Goal: Information Seeking & Learning: Find specific page/section

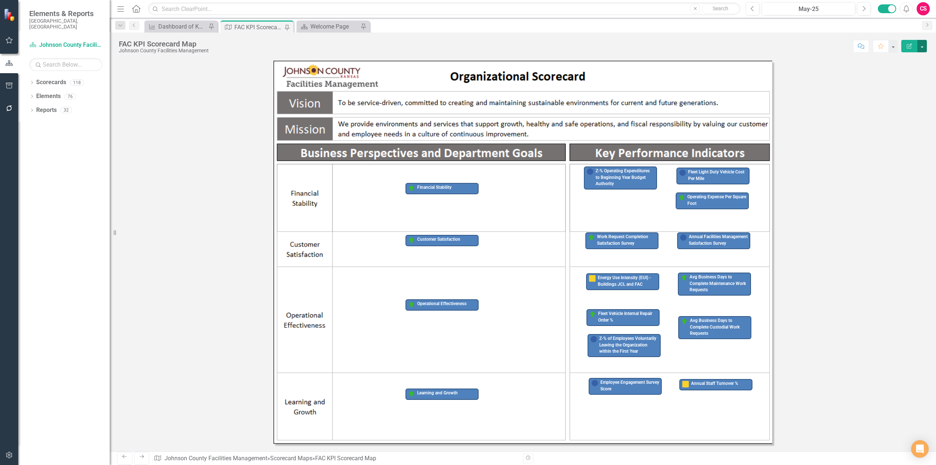
click at [923, 47] on button "button" at bounding box center [923, 46] width 10 height 12
click at [899, 74] on link "PDF Export to PDF" at bounding box center [893, 74] width 68 height 14
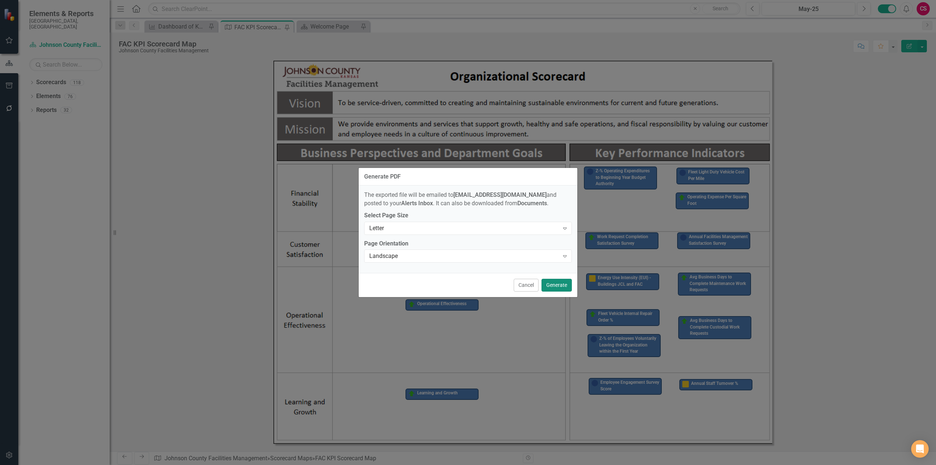
click at [550, 287] on button "Generate" at bounding box center [557, 285] width 30 height 13
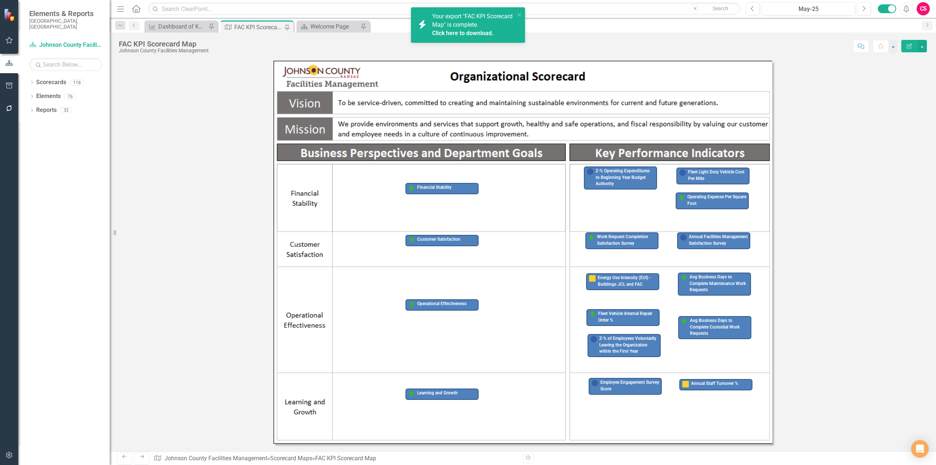
click at [483, 31] on link "Click here to download." at bounding box center [462, 33] width 61 height 7
click at [230, 157] on div "Annual Facilities Management Satisfaction Survey Work Request Completion Satisf…" at bounding box center [523, 256] width 827 height 391
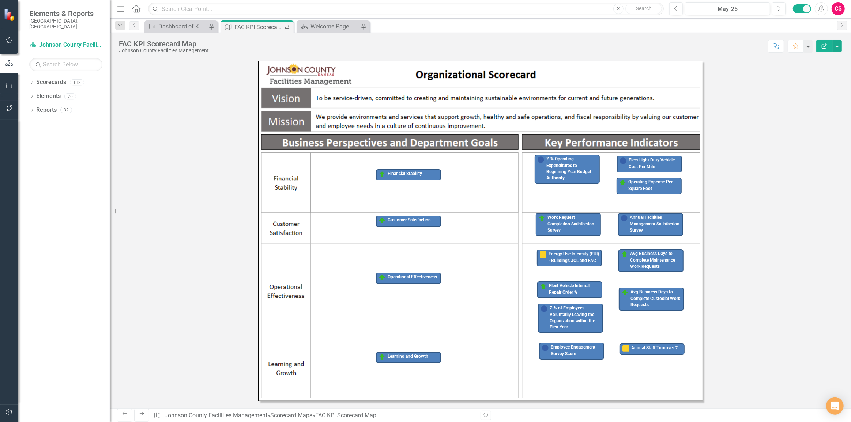
click at [4, 91] on button "button" at bounding box center [9, 85] width 16 height 15
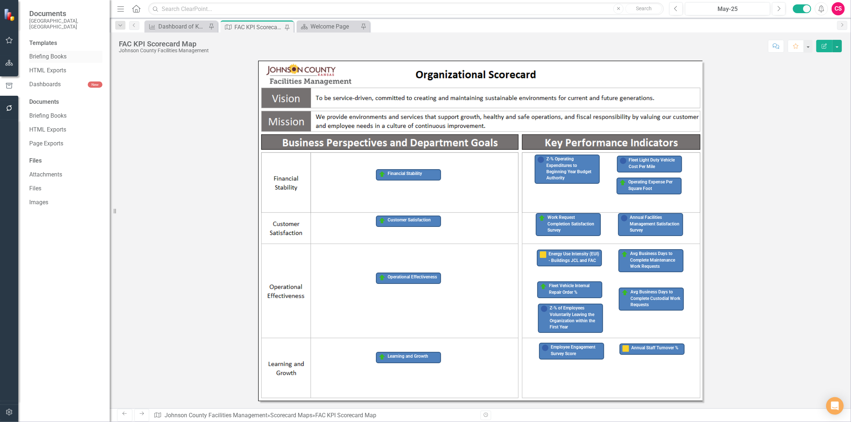
click at [39, 54] on link "Briefing Books" at bounding box center [65, 57] width 73 height 8
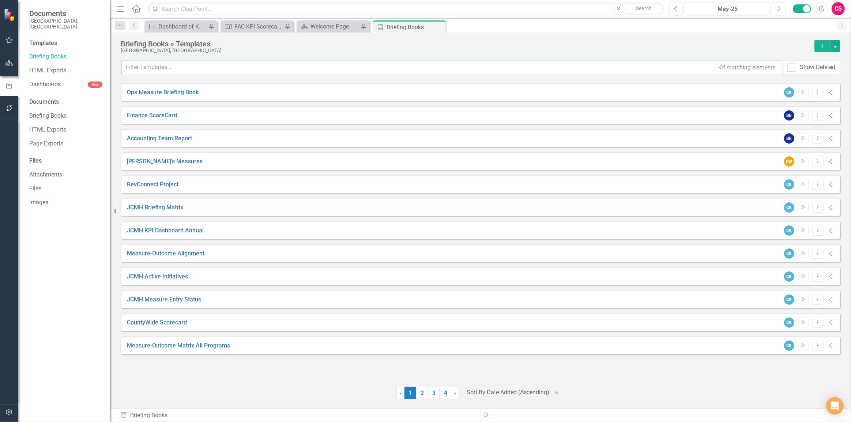
click at [207, 67] on input "text" at bounding box center [452, 68] width 662 height 14
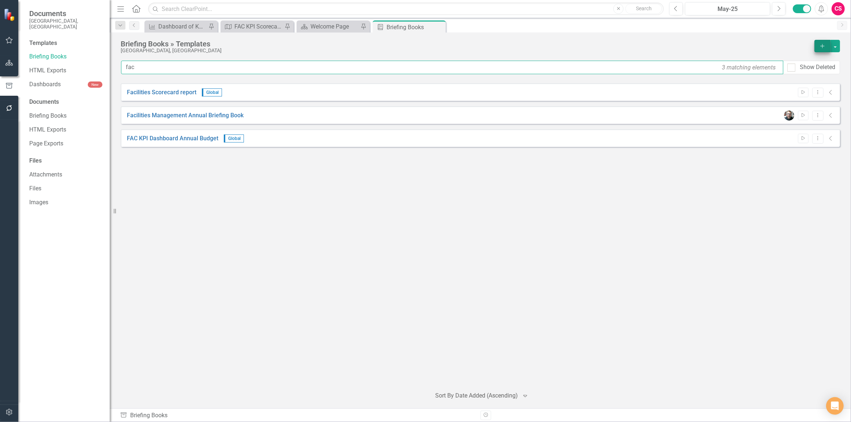
type input "fac"
click at [823, 47] on icon "Add" at bounding box center [822, 46] width 7 height 5
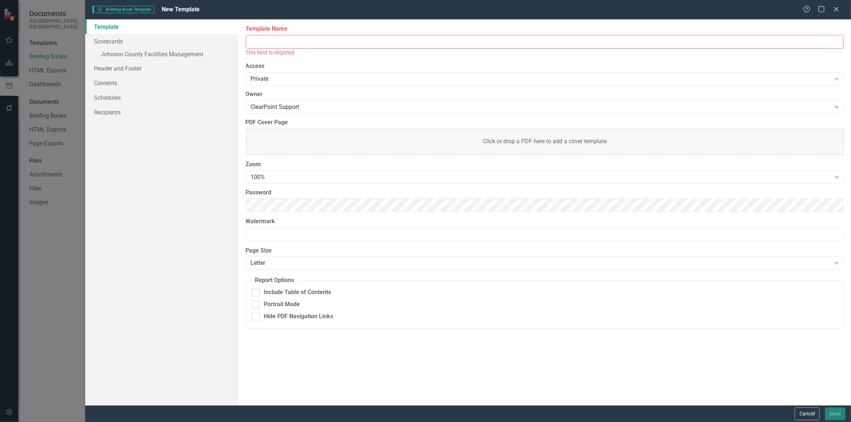
click at [282, 35] on input "Template Name" at bounding box center [545, 42] width 598 height 14
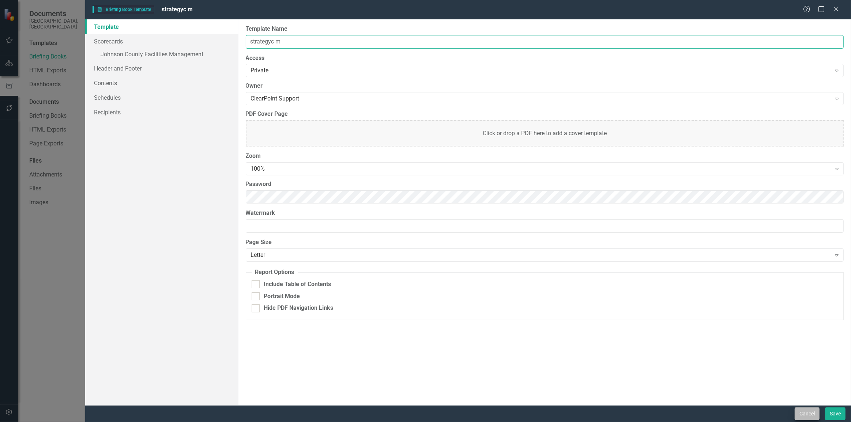
type input "strategyc m"
click at [812, 413] on button "Cancel" at bounding box center [807, 414] width 25 height 13
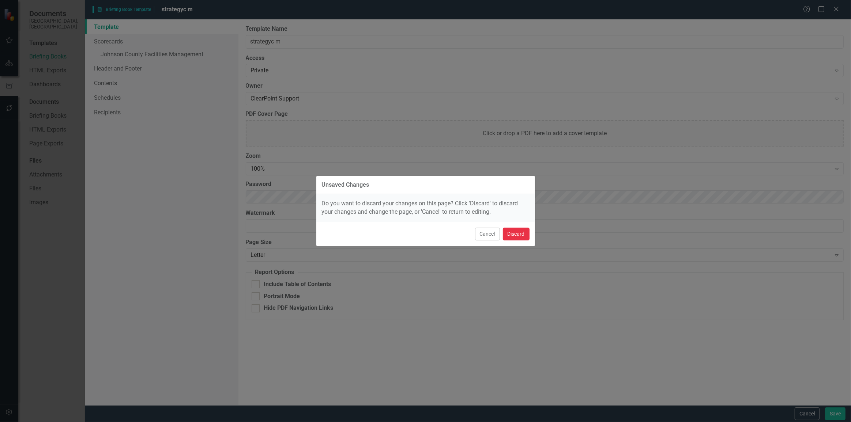
drag, startPoint x: 519, startPoint y: 229, endPoint x: 514, endPoint y: 227, distance: 5.2
click at [518, 230] on button "Discard" at bounding box center [516, 234] width 27 height 13
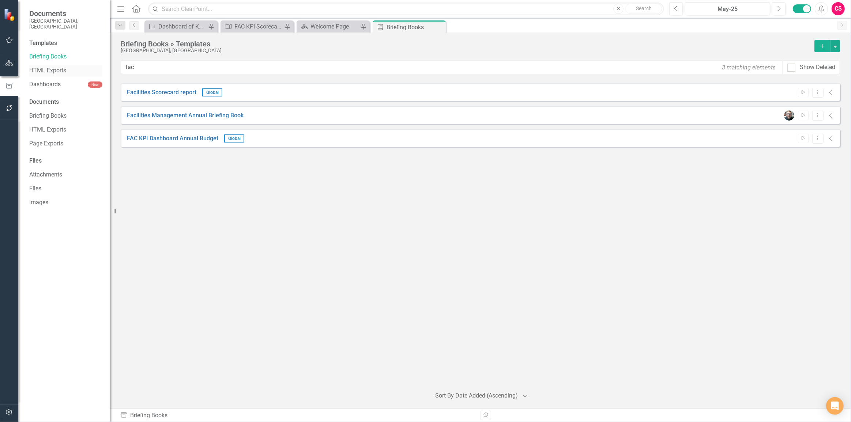
click at [46, 67] on link "HTML Exports" at bounding box center [65, 71] width 73 height 8
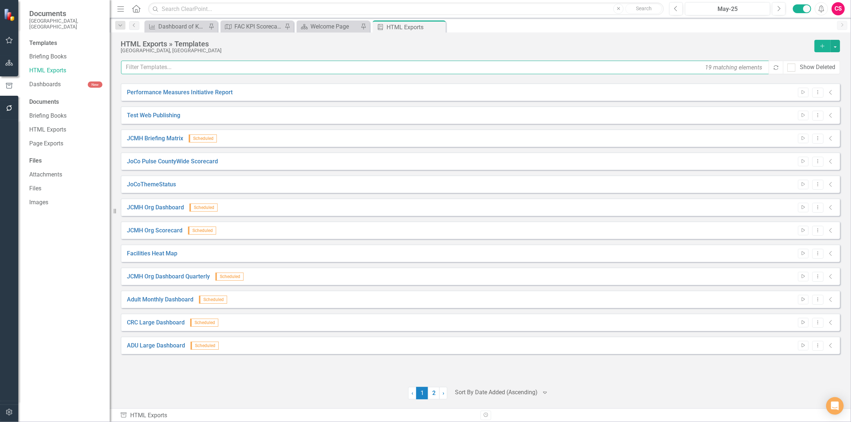
click at [165, 69] on input "text" at bounding box center [445, 68] width 649 height 14
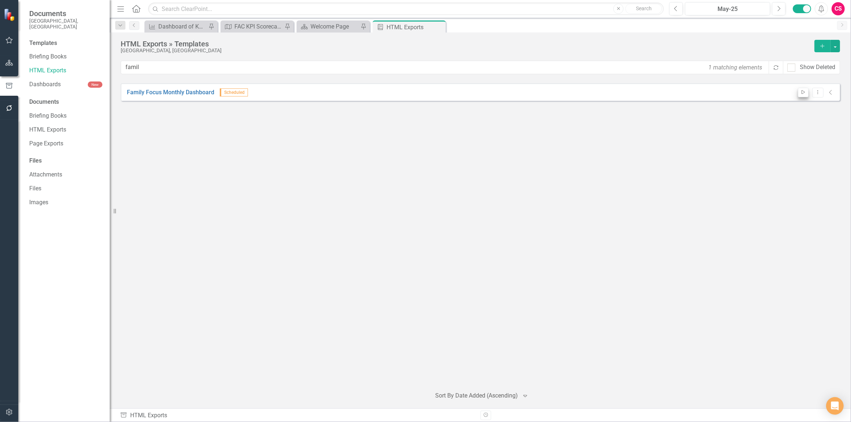
drag, startPoint x: 802, startPoint y: 83, endPoint x: 803, endPoint y: 89, distance: 6.0
click at [802, 84] on div "Family Focus Monthly Dashboard Scheduled Start Dropdown Menu Collapse" at bounding box center [480, 92] width 719 height 18
click at [803, 92] on icon "Start" at bounding box center [803, 92] width 5 height 4
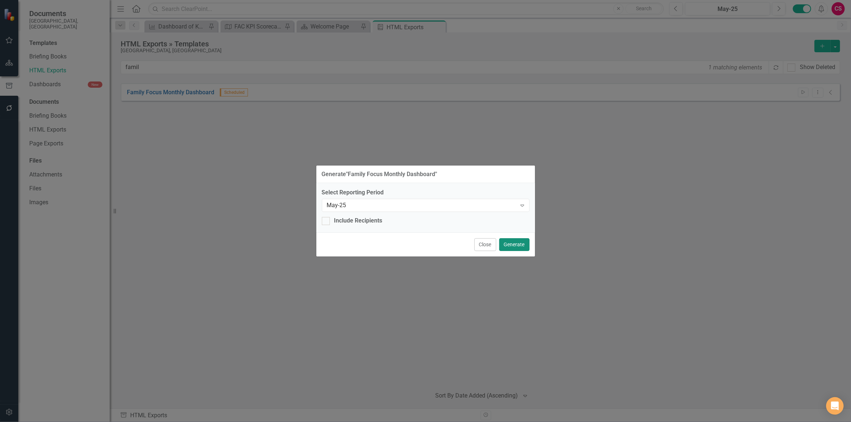
click at [511, 245] on button "Generate" at bounding box center [514, 244] width 30 height 13
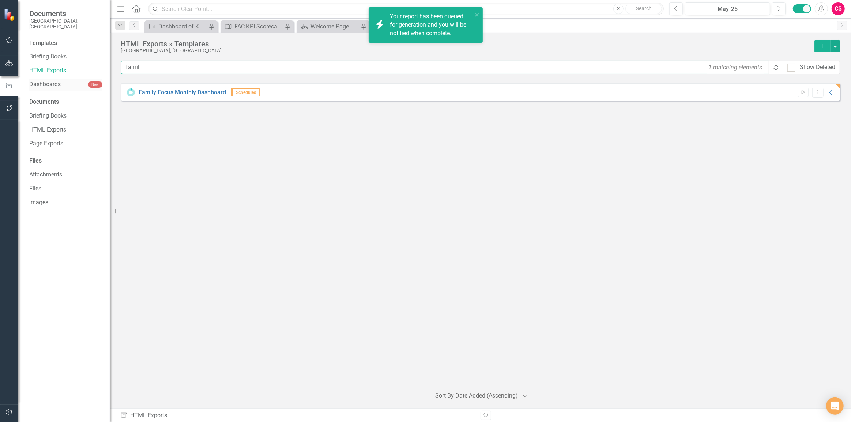
drag, startPoint x: 197, startPoint y: 71, endPoint x: 100, endPoint y: 73, distance: 97.3
click at [104, 73] on div "Documents [GEOGRAPHIC_DATA], [GEOGRAPHIC_DATA] Templates Briefing Books HTML Ex…" at bounding box center [425, 211] width 851 height 422
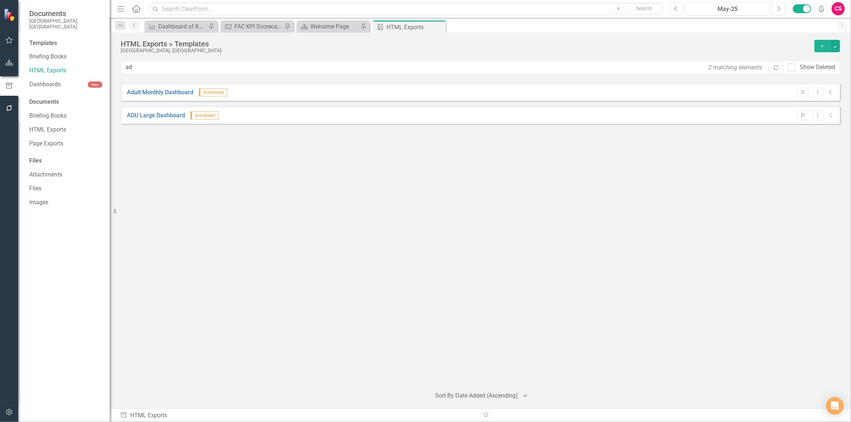
click at [807, 116] on button "Start" at bounding box center [803, 116] width 11 height 10
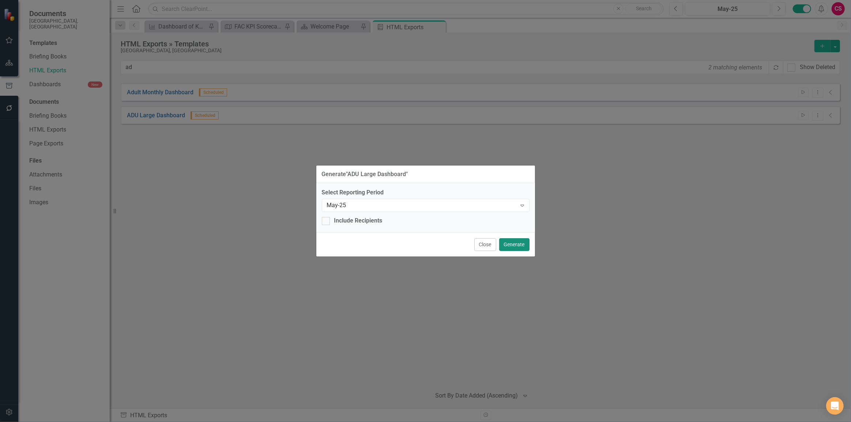
drag, startPoint x: 518, startPoint y: 246, endPoint x: 509, endPoint y: 241, distance: 10.6
click at [518, 245] on button "Generate" at bounding box center [514, 244] width 30 height 13
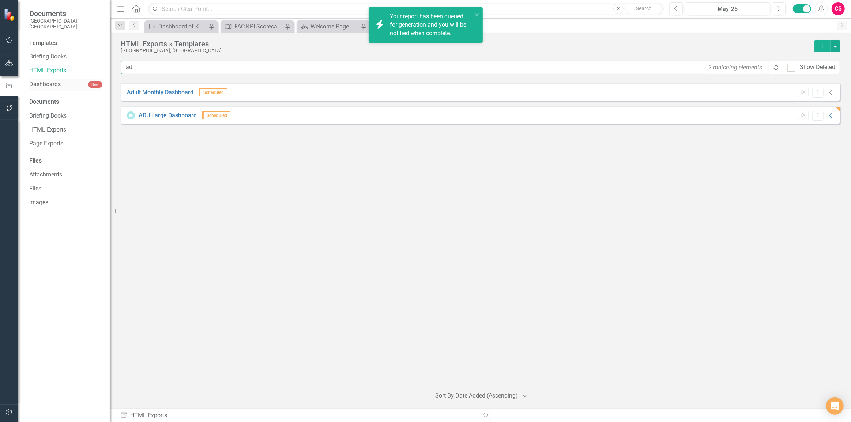
drag, startPoint x: 167, startPoint y: 68, endPoint x: 96, endPoint y: 74, distance: 71.3
click at [96, 74] on div "Documents [GEOGRAPHIC_DATA], [GEOGRAPHIC_DATA] Templates Briefing Books HTML Ex…" at bounding box center [425, 211] width 851 height 422
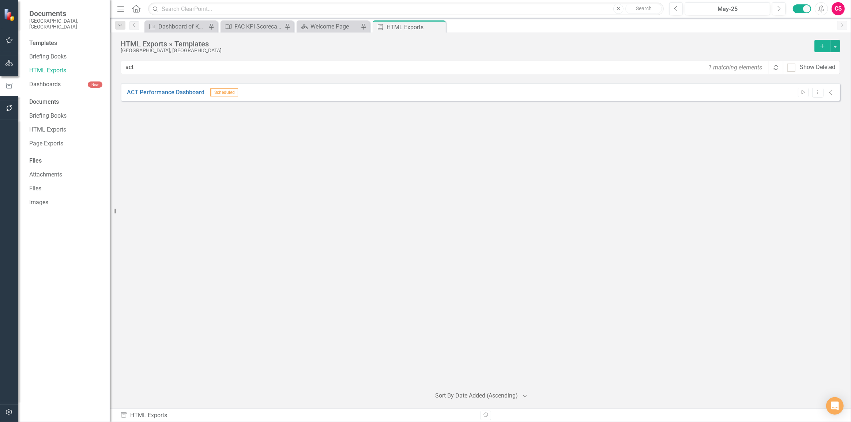
click at [808, 94] on button "Start" at bounding box center [803, 93] width 11 height 10
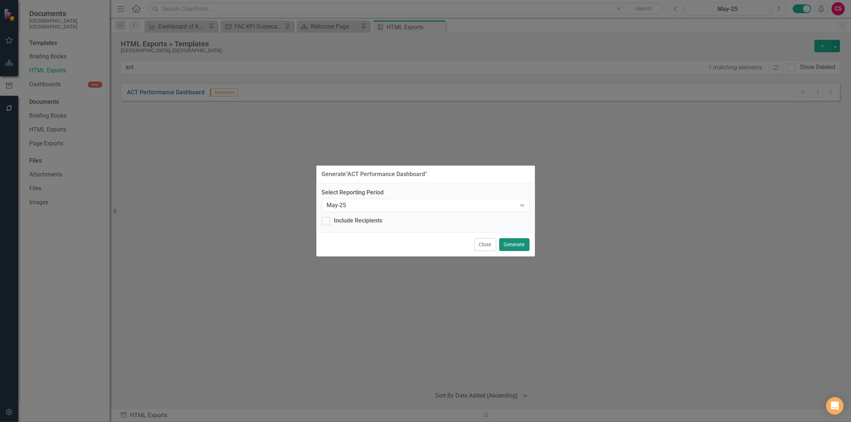
click at [508, 245] on button "Generate" at bounding box center [514, 244] width 30 height 13
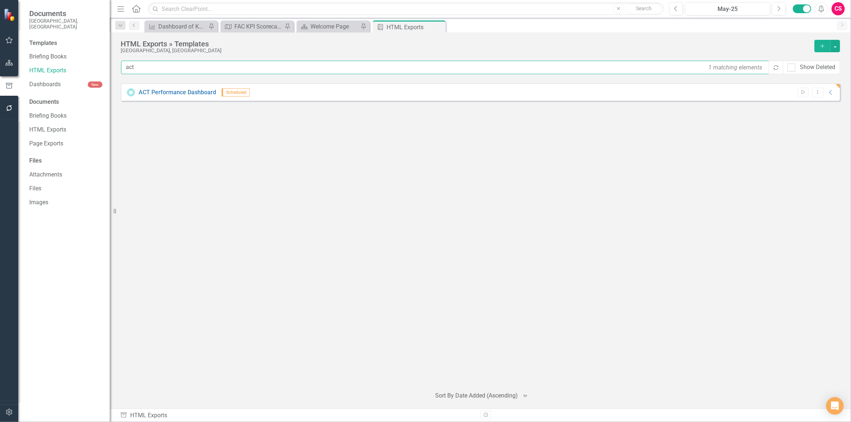
drag, startPoint x: 152, startPoint y: 68, endPoint x: 111, endPoint y: 65, distance: 41.1
click at [111, 65] on div "Documents [GEOGRAPHIC_DATA], [GEOGRAPHIC_DATA] Templates Briefing Books HTML Ex…" at bounding box center [425, 211] width 851 height 422
click at [804, 92] on icon "Start" at bounding box center [803, 92] width 5 height 4
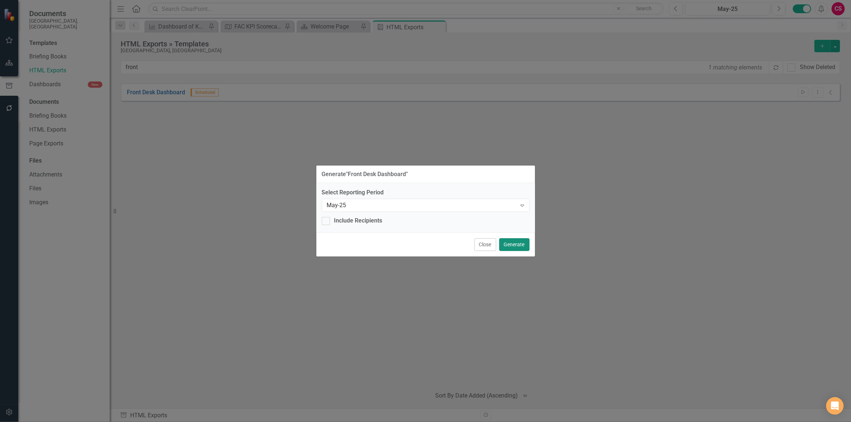
click at [523, 242] on button "Generate" at bounding box center [514, 244] width 30 height 13
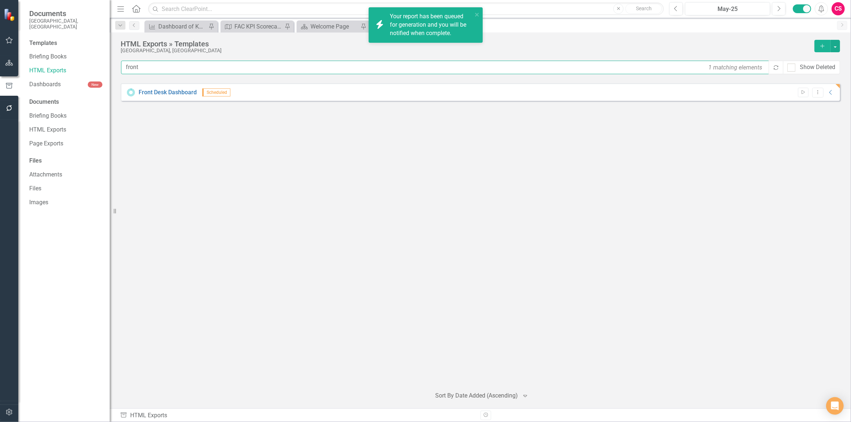
drag, startPoint x: 233, startPoint y: 69, endPoint x: 14, endPoint y: 78, distance: 218.9
click at [14, 78] on div "Documents [GEOGRAPHIC_DATA], [GEOGRAPHIC_DATA] Templates Briefing Books HTML Ex…" at bounding box center [425, 211] width 851 height 422
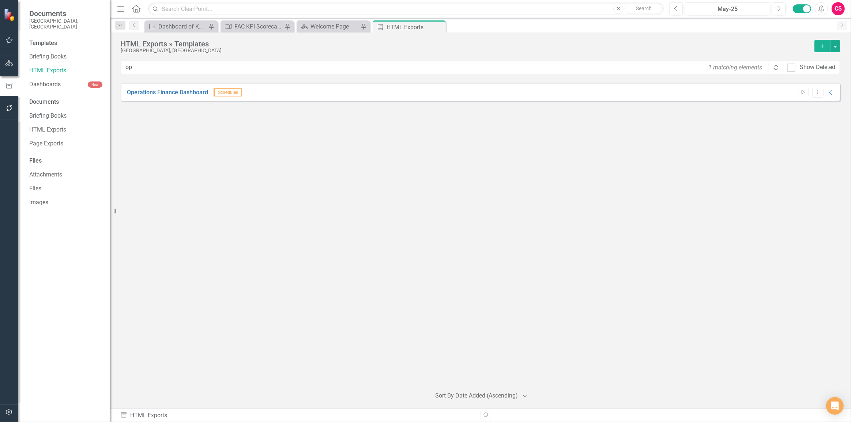
click at [806, 91] on icon "Start" at bounding box center [803, 92] width 5 height 4
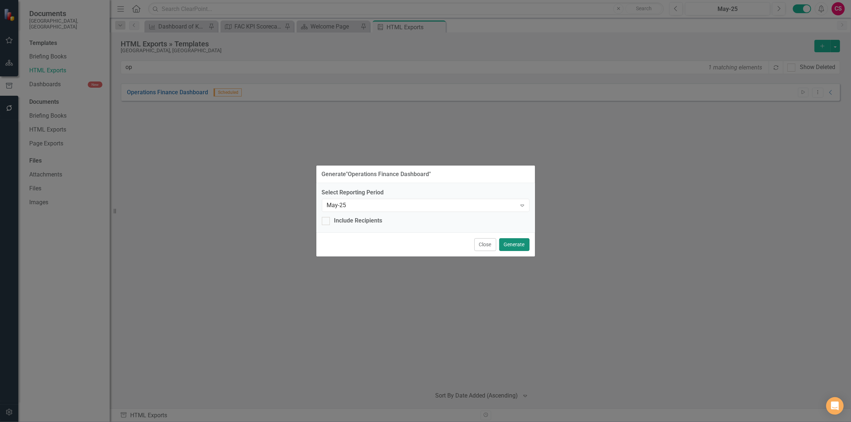
click at [513, 241] on button "Generate" at bounding box center [514, 244] width 30 height 13
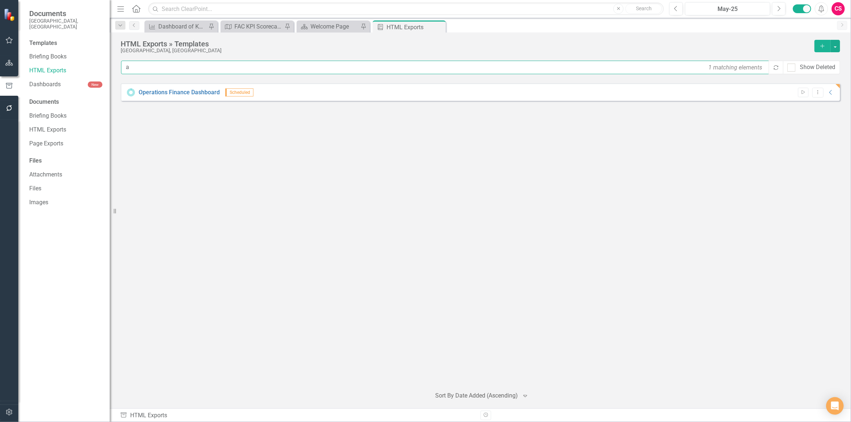
drag, startPoint x: 196, startPoint y: 69, endPoint x: 58, endPoint y: 71, distance: 138.3
click at [60, 70] on div "Documents [GEOGRAPHIC_DATA], [GEOGRAPHIC_DATA] Templates Briefing Books HTML Ex…" at bounding box center [425, 211] width 851 height 422
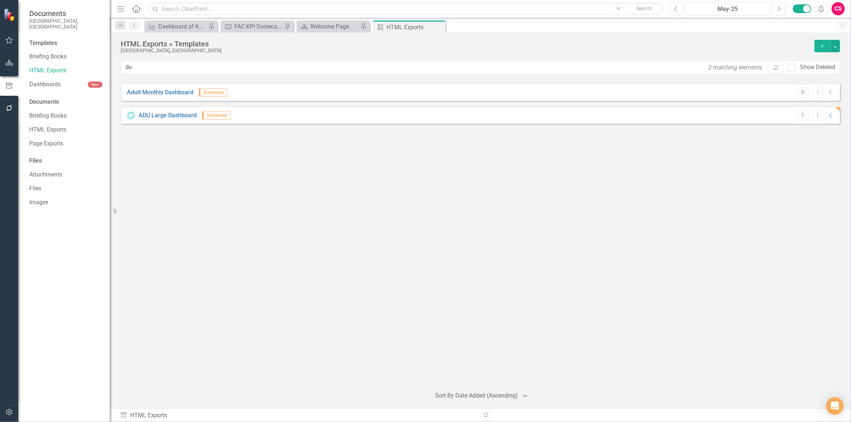
click at [805, 91] on icon "Start" at bounding box center [803, 92] width 5 height 4
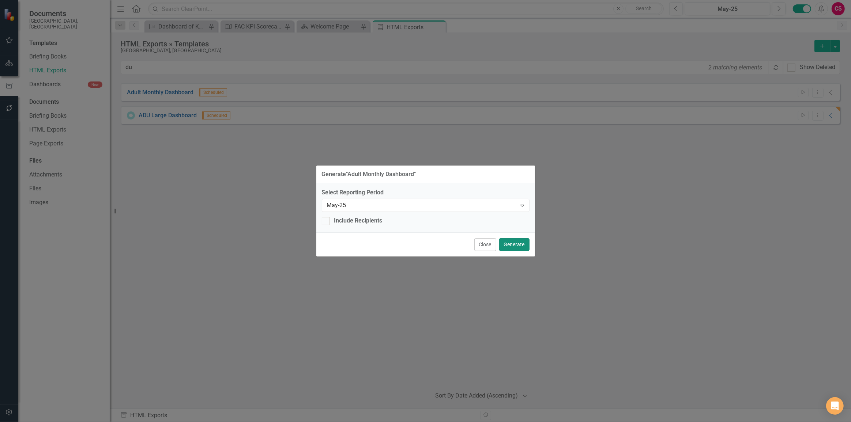
drag, startPoint x: 508, startPoint y: 245, endPoint x: 503, endPoint y: 241, distance: 6.6
click at [507, 244] on button "Generate" at bounding box center [514, 244] width 30 height 13
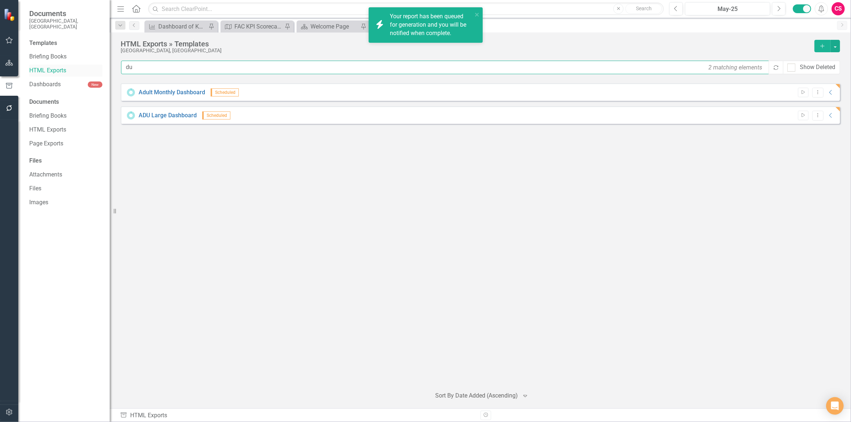
drag, startPoint x: 120, startPoint y: 68, endPoint x: 80, endPoint y: 69, distance: 40.3
click at [80, 69] on div "Documents [GEOGRAPHIC_DATA], [GEOGRAPHIC_DATA] Templates Briefing Books HTML Ex…" at bounding box center [425, 211] width 851 height 422
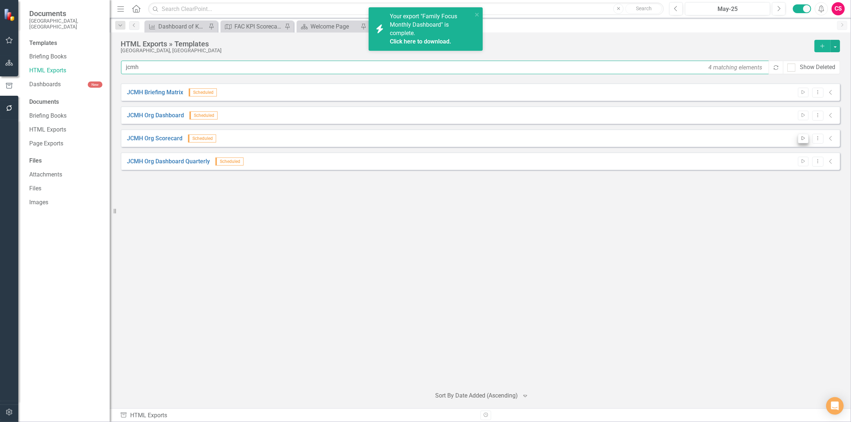
type input "jcmh"
click at [806, 140] on icon "Start" at bounding box center [803, 138] width 5 height 4
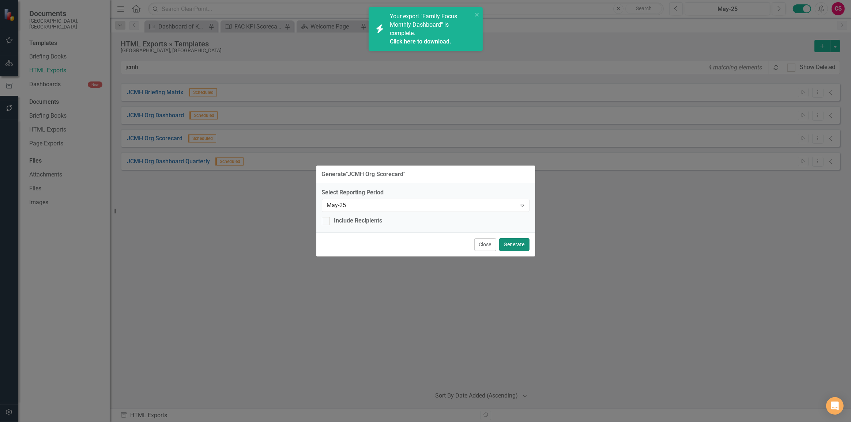
click at [520, 244] on button "Generate" at bounding box center [514, 244] width 30 height 13
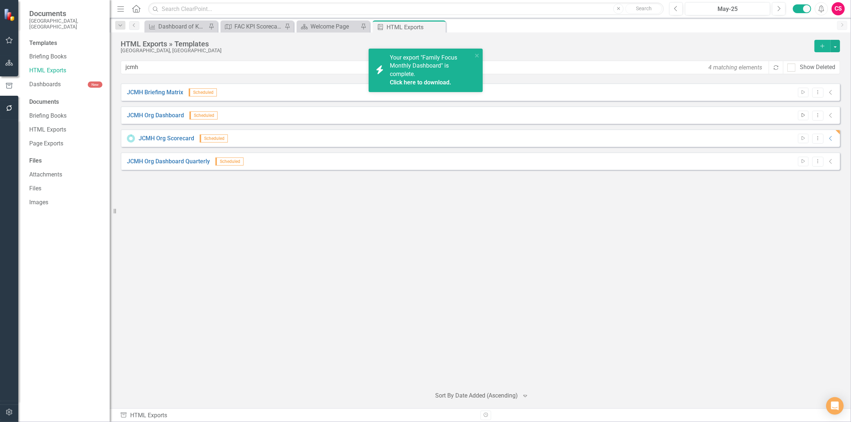
click at [801, 113] on icon "Start" at bounding box center [803, 115] width 5 height 4
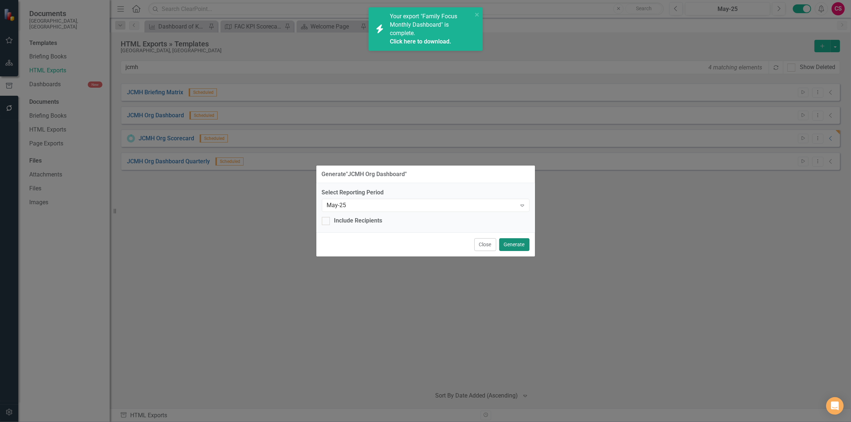
click at [522, 247] on button "Generate" at bounding box center [514, 244] width 30 height 13
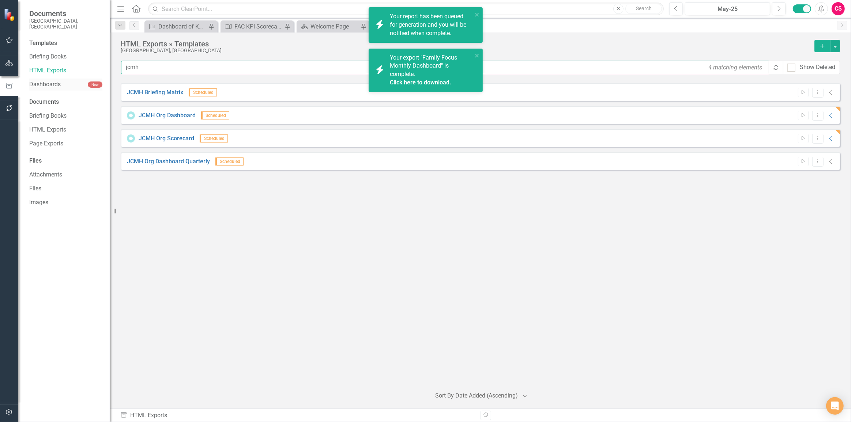
drag, startPoint x: 89, startPoint y: 74, endPoint x: 74, endPoint y: 77, distance: 15.4
click at [74, 77] on div "Documents [GEOGRAPHIC_DATA], [GEOGRAPHIC_DATA] Templates Briefing Books HTML Ex…" at bounding box center [425, 211] width 851 height 422
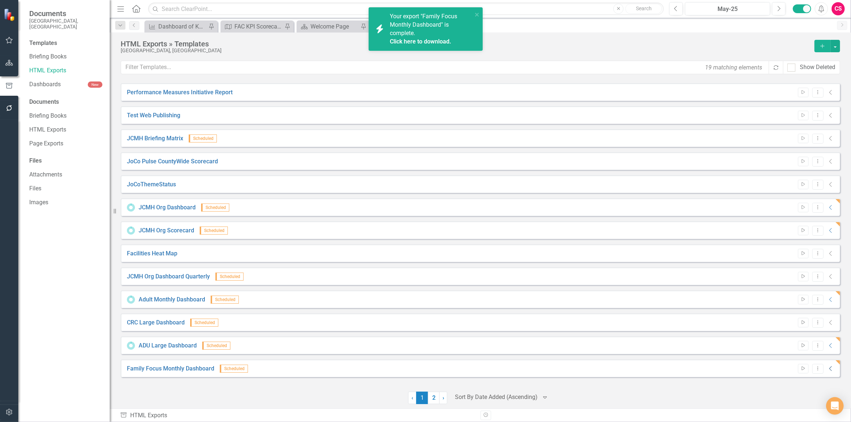
click at [827, 370] on icon "Collapse" at bounding box center [830, 369] width 7 height 6
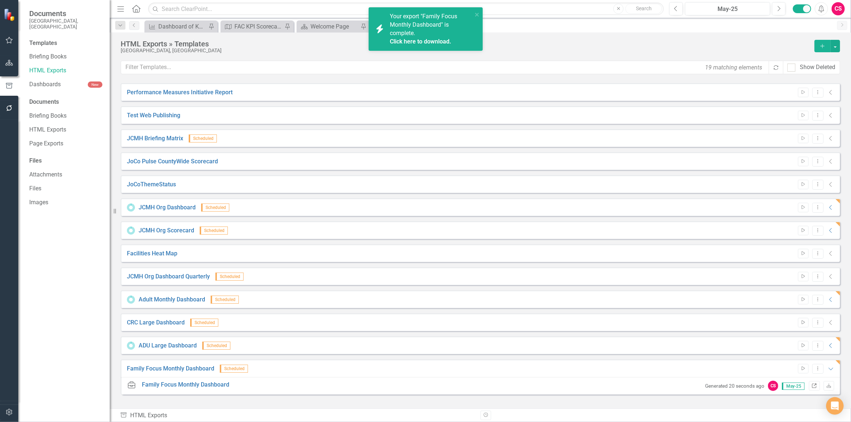
click at [812, 386] on icon "Link" at bounding box center [814, 386] width 5 height 4
click at [480, 15] on icon "close" at bounding box center [477, 15] width 5 height 6
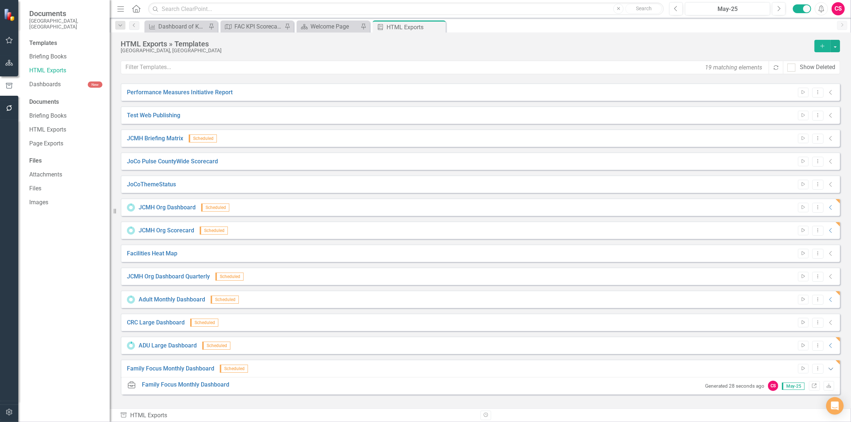
click at [828, 369] on icon at bounding box center [830, 369] width 5 height 3
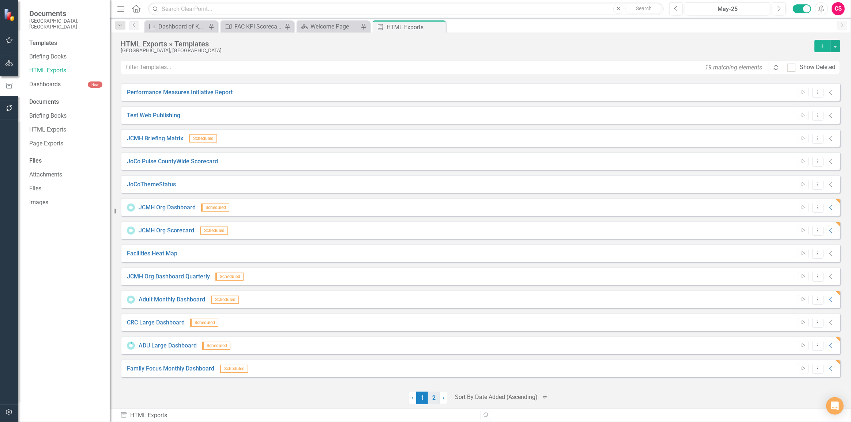
click at [429, 397] on link "2" at bounding box center [434, 398] width 12 height 12
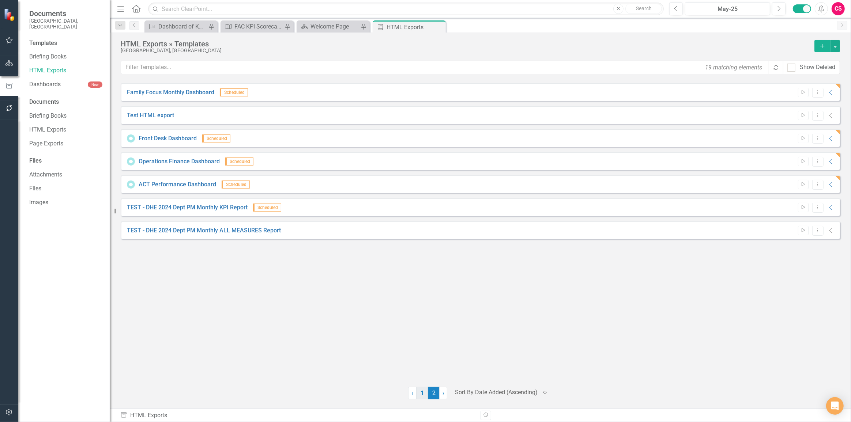
click at [419, 398] on link "1" at bounding box center [422, 393] width 12 height 12
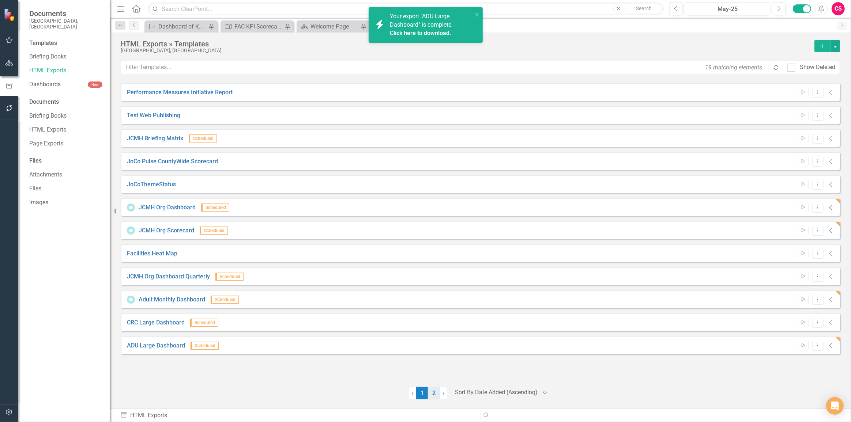
click at [434, 392] on link "2" at bounding box center [434, 393] width 12 height 12
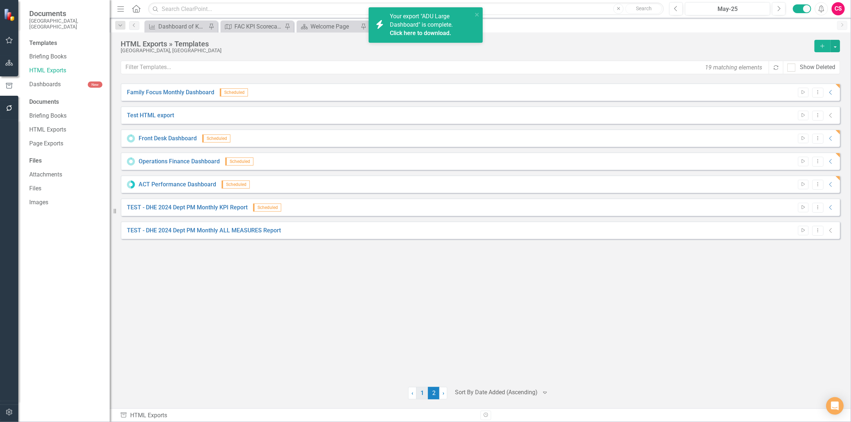
click at [420, 391] on link "1" at bounding box center [422, 393] width 12 height 12
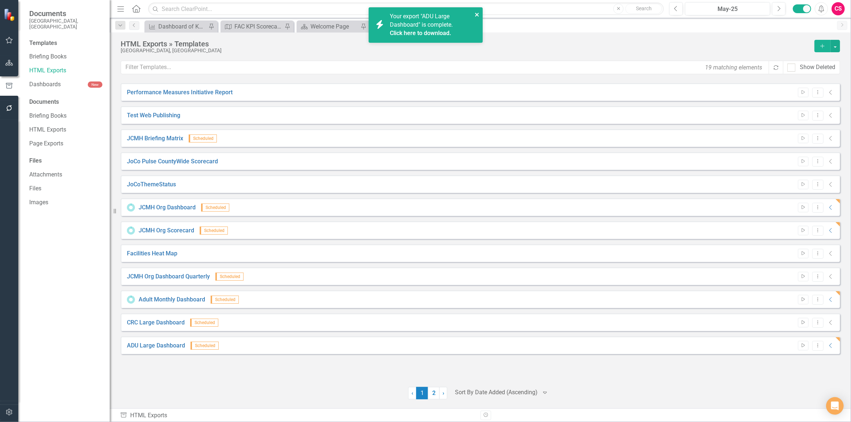
click at [475, 15] on icon "close" at bounding box center [477, 15] width 4 height 4
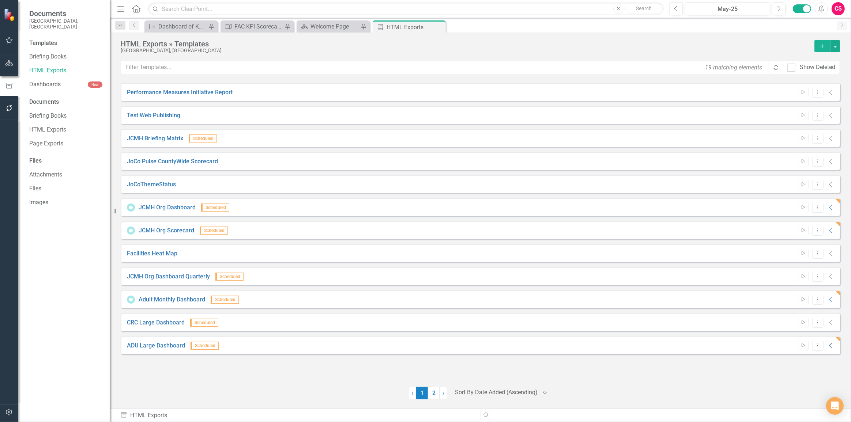
click at [831, 346] on icon "Collapse" at bounding box center [830, 346] width 7 height 6
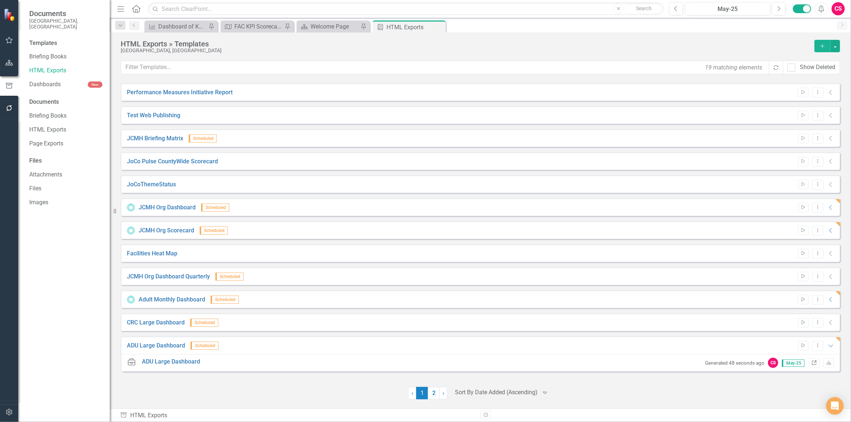
click at [814, 360] on link "Link" at bounding box center [814, 363] width 11 height 10
click at [834, 346] on icon "Expanded" at bounding box center [830, 346] width 7 height 6
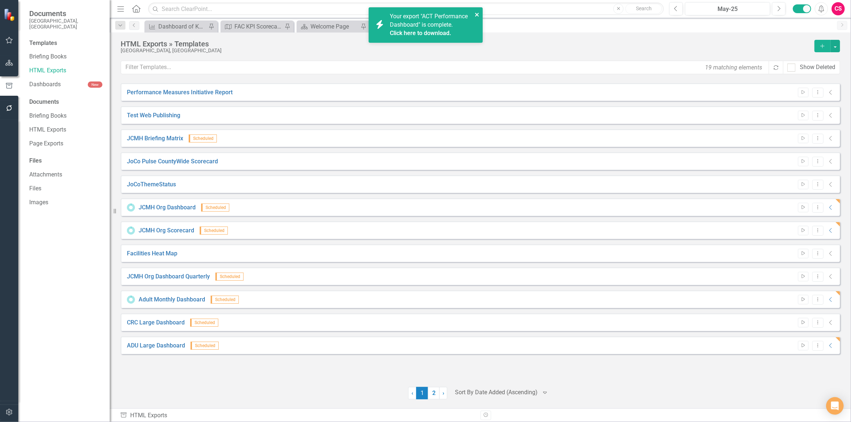
click at [476, 13] on icon "close" at bounding box center [477, 15] width 5 height 6
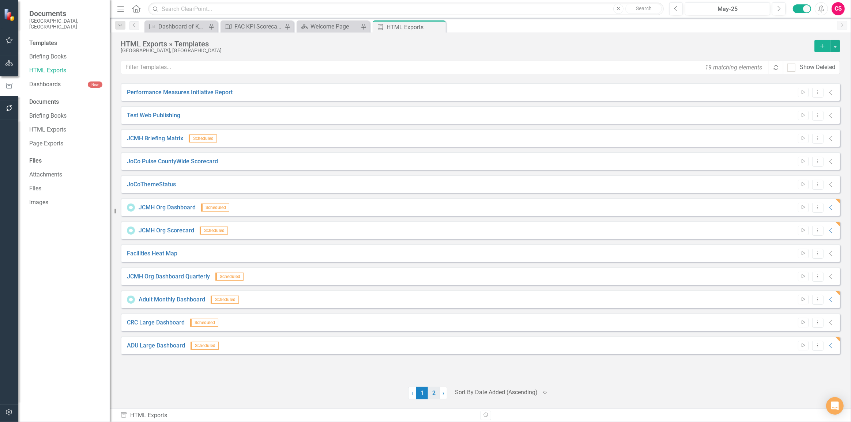
click at [437, 396] on link "2" at bounding box center [434, 393] width 12 height 12
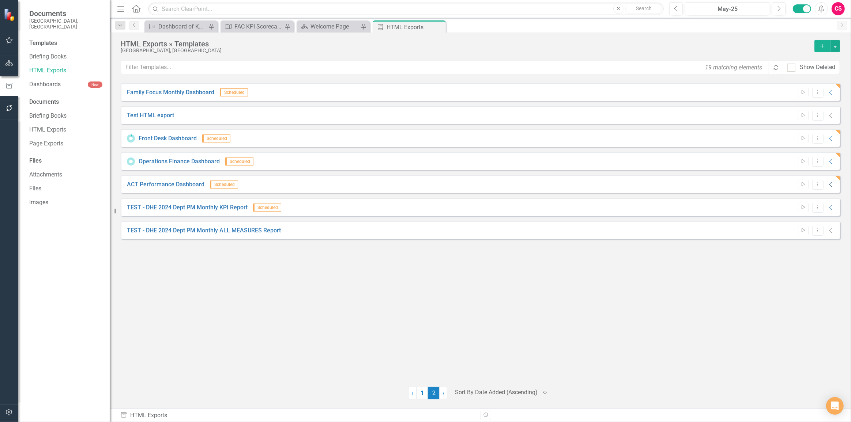
click at [831, 183] on icon at bounding box center [830, 185] width 3 height 5
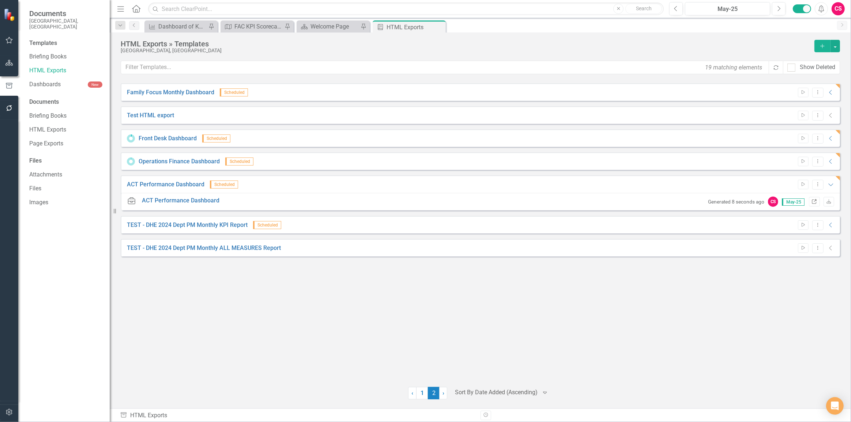
click at [817, 202] on link "Link" at bounding box center [814, 202] width 11 height 10
click at [224, 278] on div "Family Focus Monthly Dashboard Scheduled Start Dropdown Menu Collapse HTML Fami…" at bounding box center [480, 230] width 719 height 295
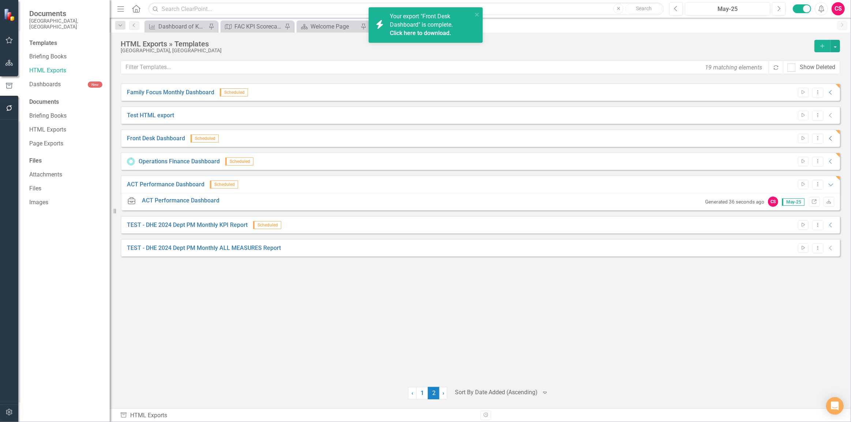
click at [828, 135] on div "Start Dropdown Menu Collapse" at bounding box center [814, 139] width 41 height 10
click at [832, 138] on icon "Collapse" at bounding box center [830, 139] width 7 height 6
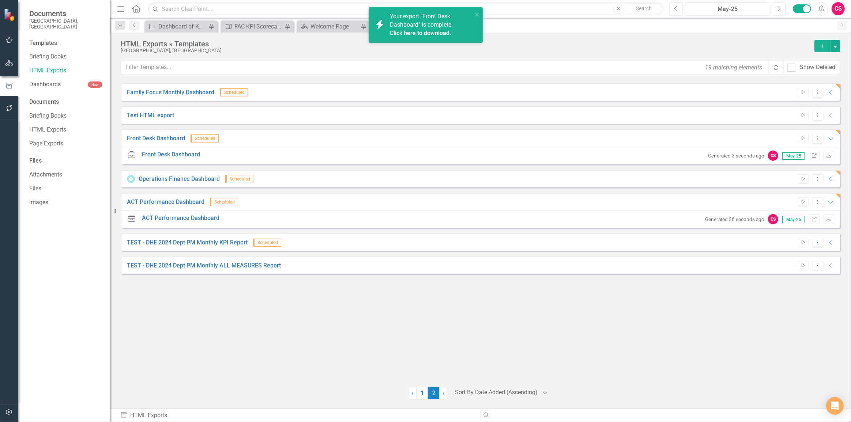
click at [816, 154] on icon at bounding box center [814, 155] width 4 height 4
click at [488, 312] on div "Family Focus Monthly Dashboard Scheduled Start Dropdown Menu Collapse HTML Fami…" at bounding box center [480, 230] width 719 height 295
click at [135, 10] on icon "Home" at bounding box center [136, 9] width 10 height 8
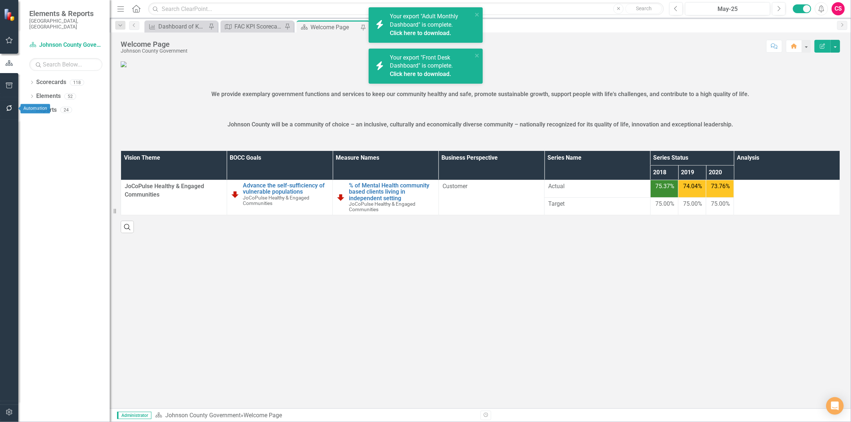
click at [10, 106] on icon "button" at bounding box center [9, 108] width 6 height 6
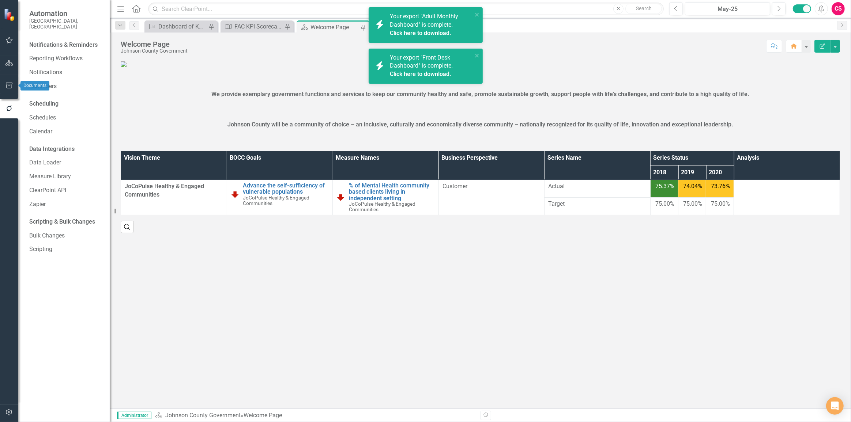
click at [12, 89] on button "button" at bounding box center [9, 85] width 16 height 15
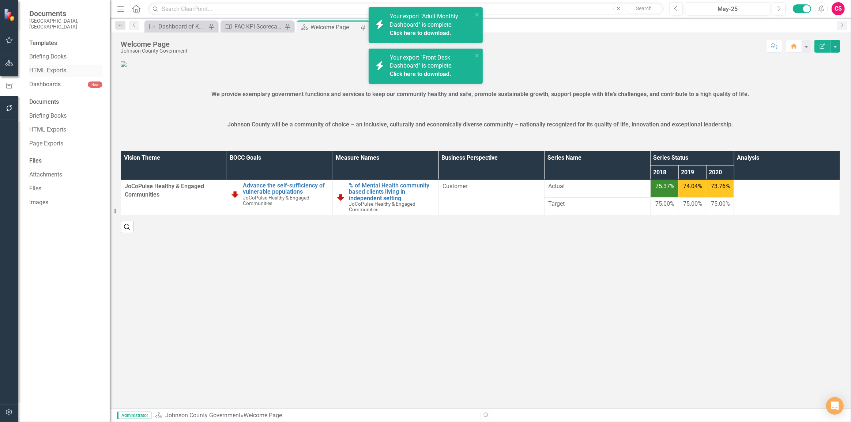
click at [52, 67] on link "HTML Exports" at bounding box center [65, 71] width 73 height 8
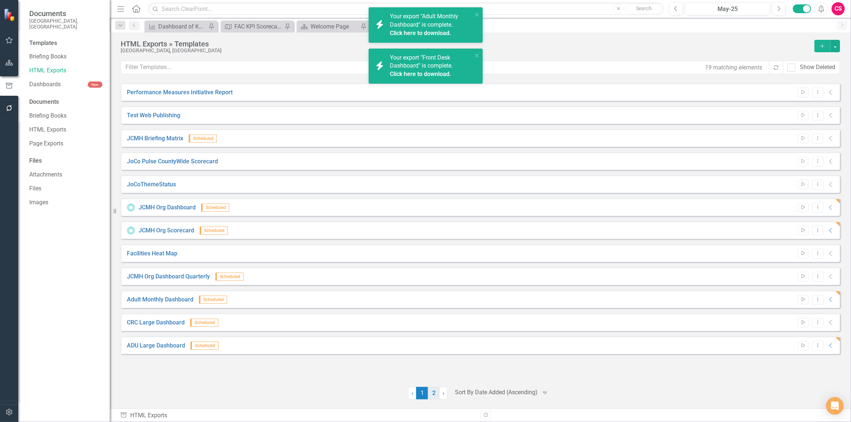
click at [436, 392] on link "2" at bounding box center [434, 393] width 12 height 12
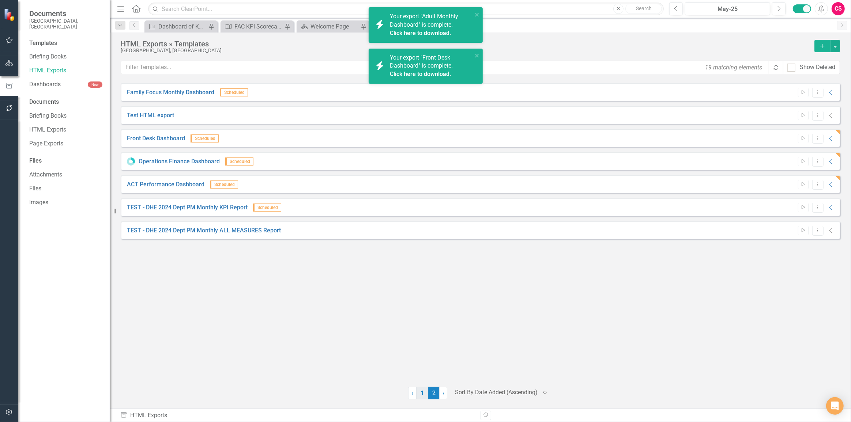
click at [424, 395] on link "1" at bounding box center [422, 393] width 12 height 12
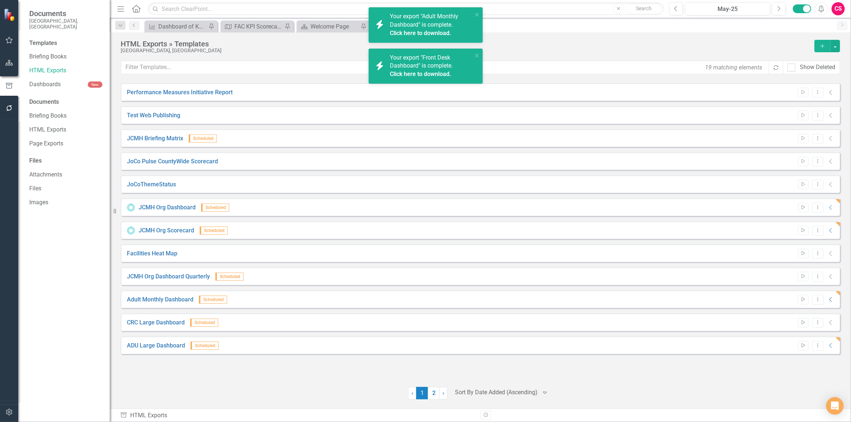
click at [833, 299] on icon "Collapse" at bounding box center [830, 300] width 7 height 6
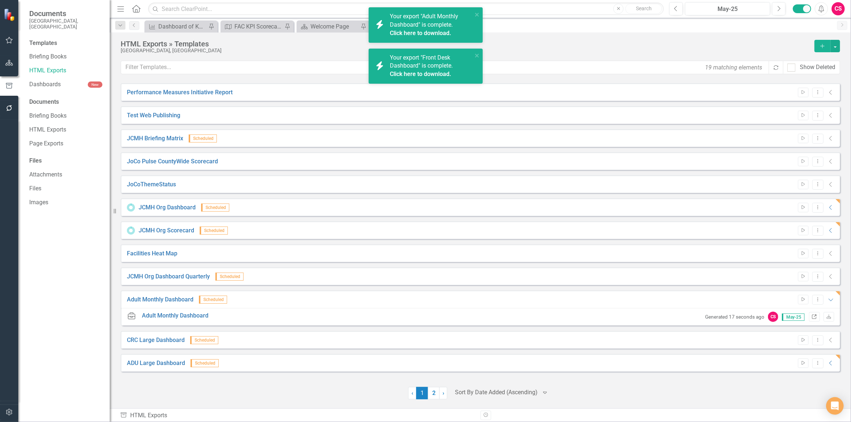
click at [816, 317] on icon "Link" at bounding box center [814, 317] width 5 height 4
click at [479, 16] on icon "close" at bounding box center [477, 15] width 5 height 6
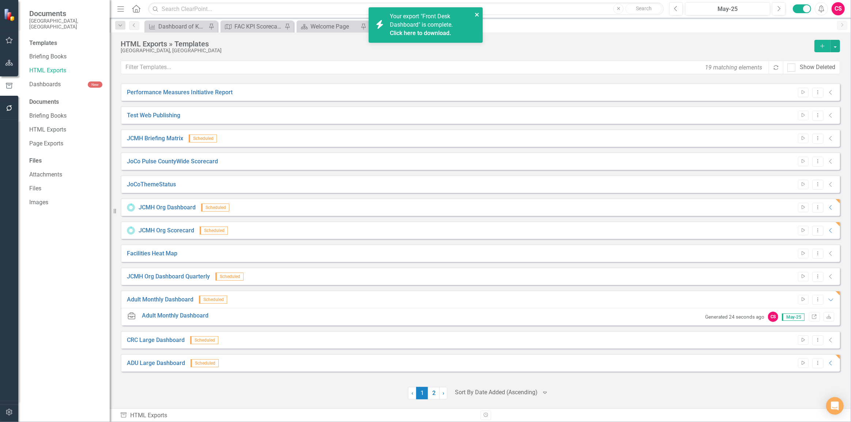
click at [477, 16] on icon "close" at bounding box center [477, 15] width 5 height 6
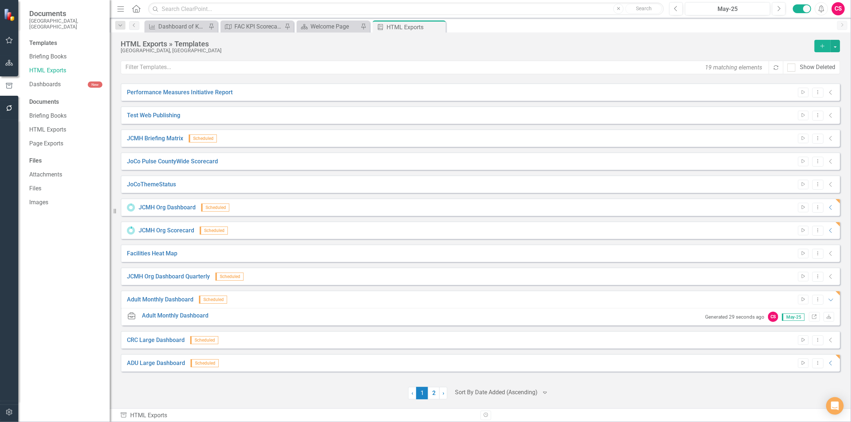
click at [9, 67] on button "button" at bounding box center [9, 63] width 16 height 15
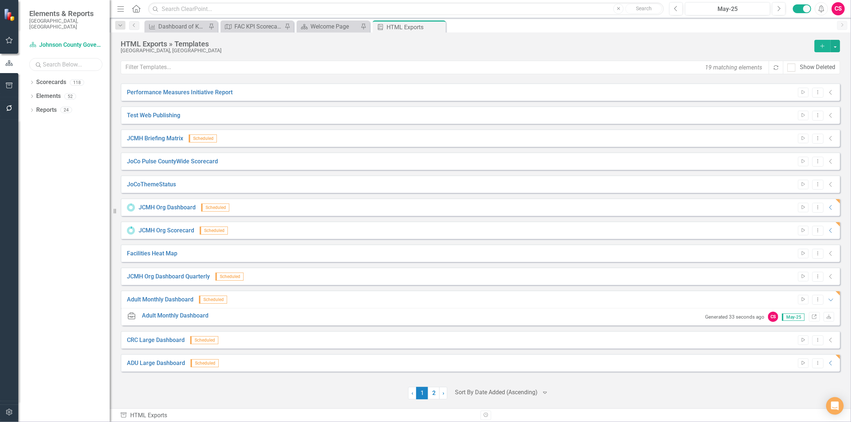
click at [49, 60] on input "text" at bounding box center [65, 64] width 73 height 13
click at [32, 81] on icon "Dropdown" at bounding box center [31, 83] width 5 height 4
click at [70, 120] on link "Johnson County Facilities Management" at bounding box center [79, 124] width 62 height 8
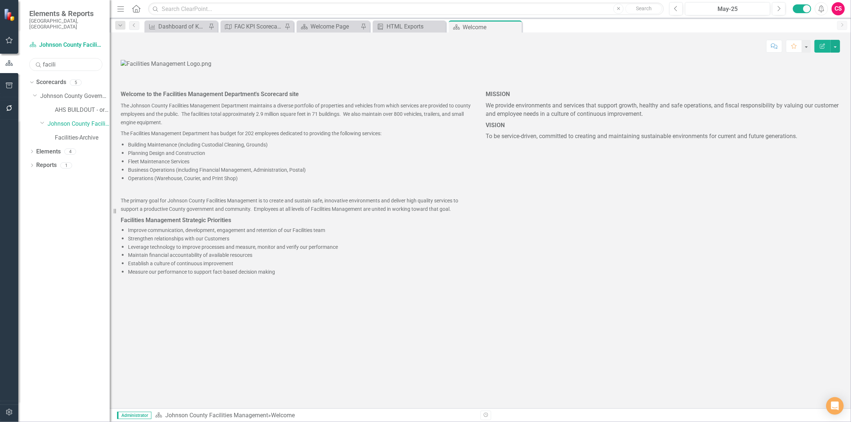
drag, startPoint x: 63, startPoint y: 61, endPoint x: 7, endPoint y: 64, distance: 56.0
click at [7, 64] on div "Elements & Reports [GEOGRAPHIC_DATA], [GEOGRAPHIC_DATA] Scorecard Johnson Count…" at bounding box center [55, 211] width 110 height 422
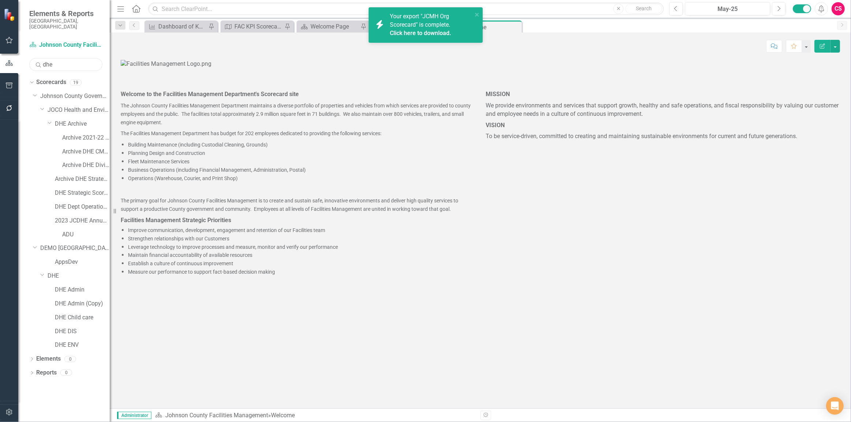
click at [69, 58] on input "dhe" at bounding box center [65, 64] width 73 height 13
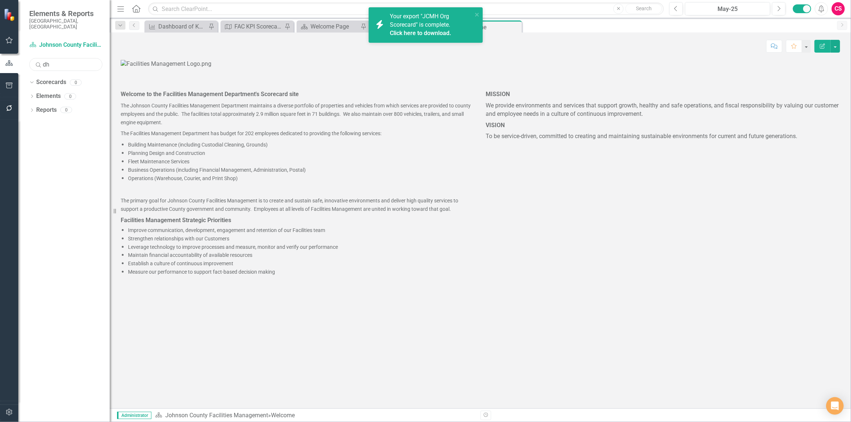
type input "d"
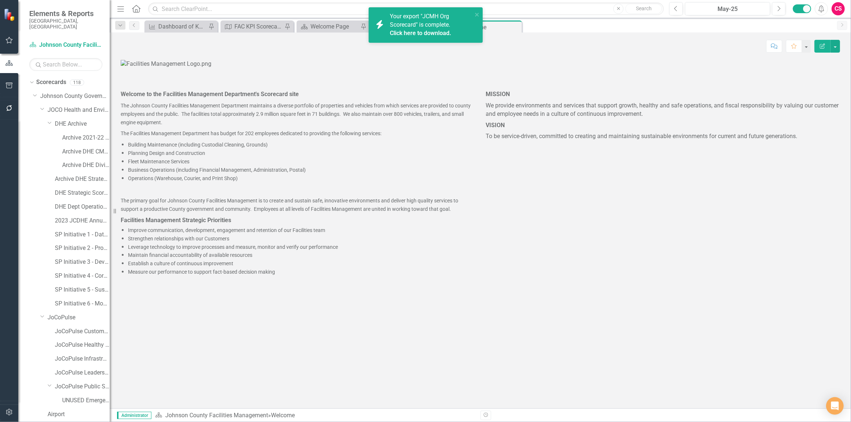
drag, startPoint x: 117, startPoint y: 104, endPoint x: 127, endPoint y: 105, distance: 10.3
click at [151, 99] on div "Welcome to the Facilities Management Department's Scorecard site The Johnson Co…" at bounding box center [297, 179] width 365 height 197
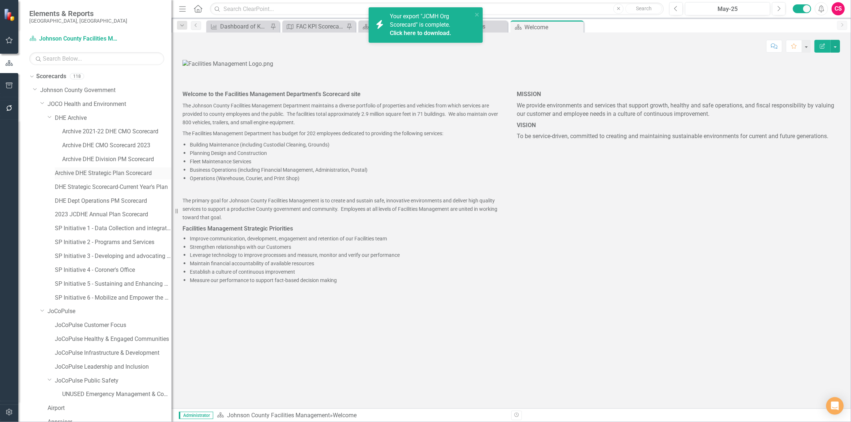
drag, startPoint x: 111, startPoint y: 116, endPoint x: 115, endPoint y: 177, distance: 61.6
click at [172, 111] on div "Resize" at bounding box center [175, 211] width 6 height 422
click at [89, 200] on link "DHE Dept Operations PM Scorecard" at bounding box center [113, 201] width 116 height 8
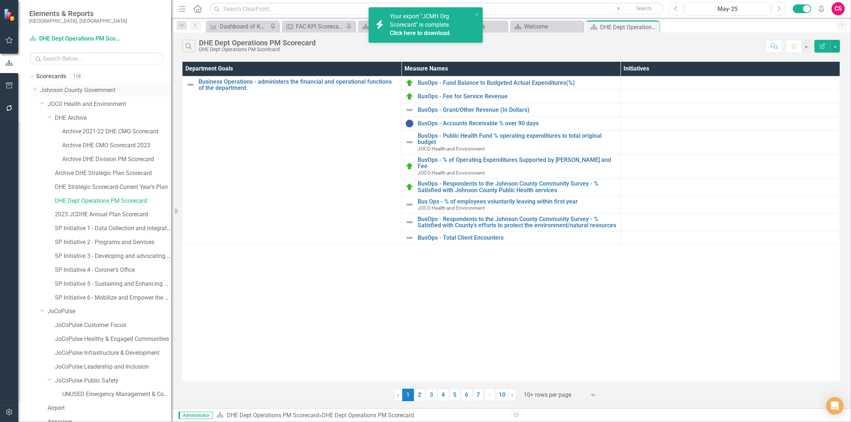
drag, startPoint x: 30, startPoint y: 86, endPoint x: 36, endPoint y: 89, distance: 6.6
click at [36, 89] on icon "Dropdown" at bounding box center [35, 88] width 4 height 5
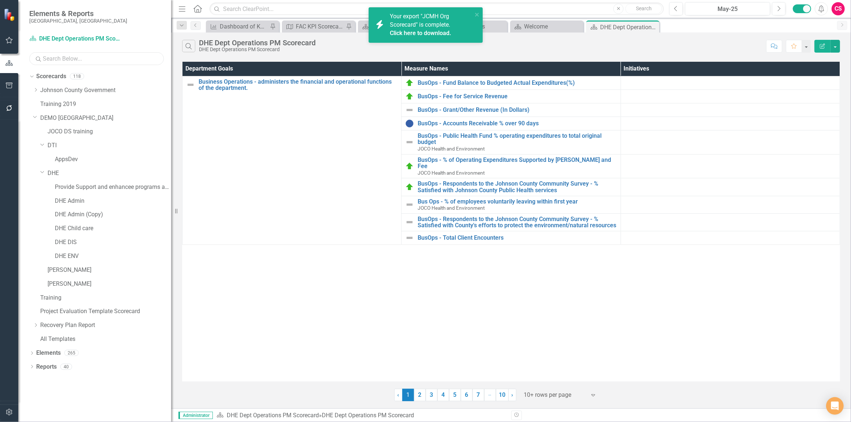
click at [61, 59] on input "text" at bounding box center [96, 58] width 135 height 13
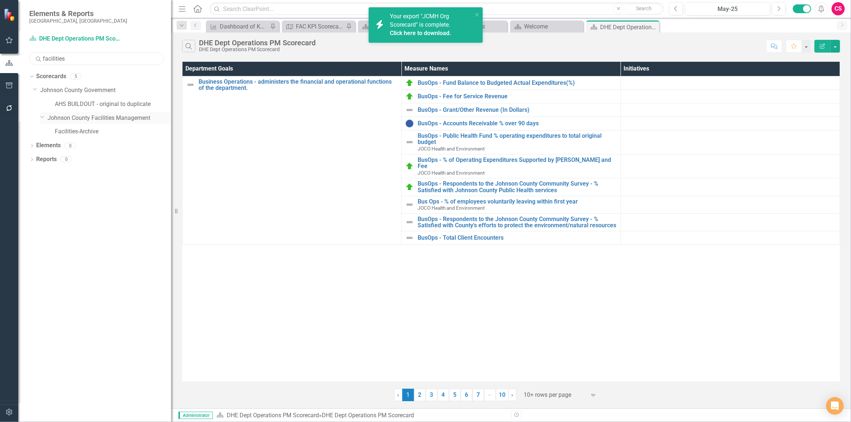
type input "facilities"
click at [81, 120] on link "Johnson County Facilities Management" at bounding box center [110, 118] width 124 height 8
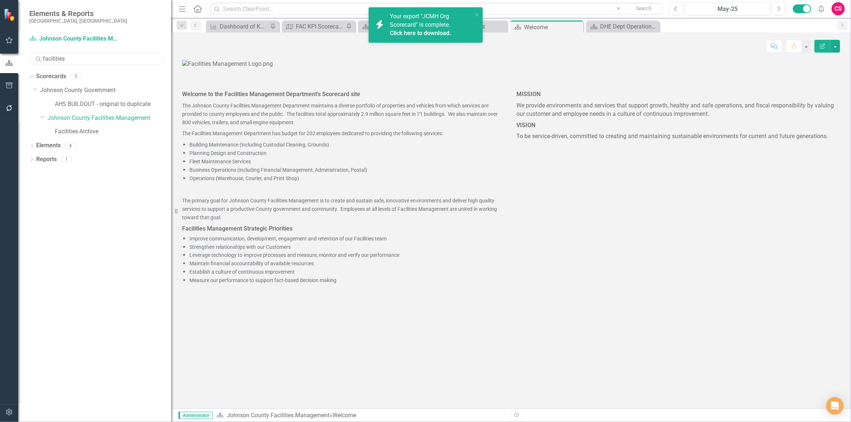
drag, startPoint x: 76, startPoint y: 57, endPoint x: -3, endPoint y: 55, distance: 78.7
click at [0, 55] on html "icon.bolt Your export "JCMH Org Scorecard" is complete. Click here to download.…" at bounding box center [425, 211] width 851 height 422
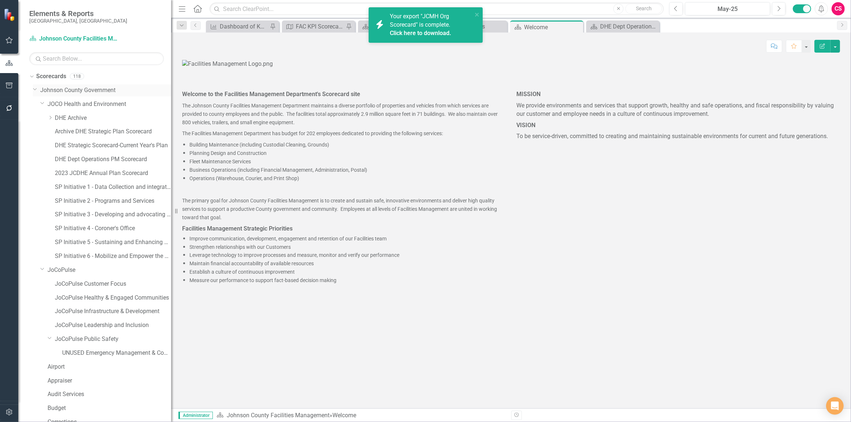
click at [33, 89] on icon at bounding box center [35, 90] width 4 height 2
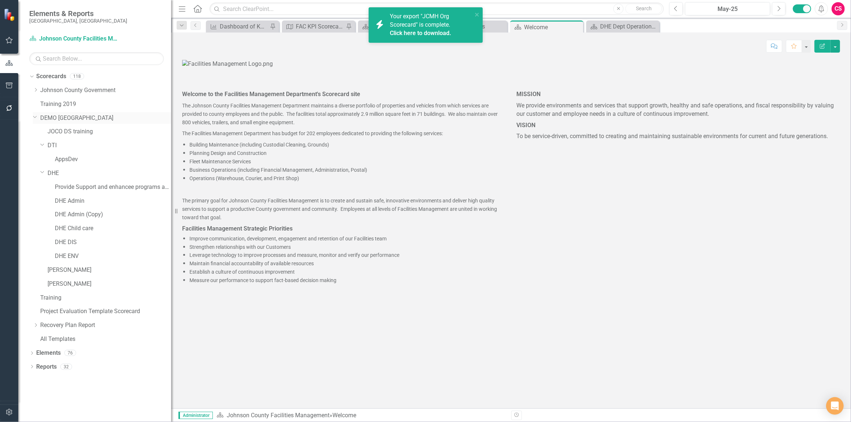
click at [34, 114] on icon "Dropdown" at bounding box center [35, 116] width 4 height 5
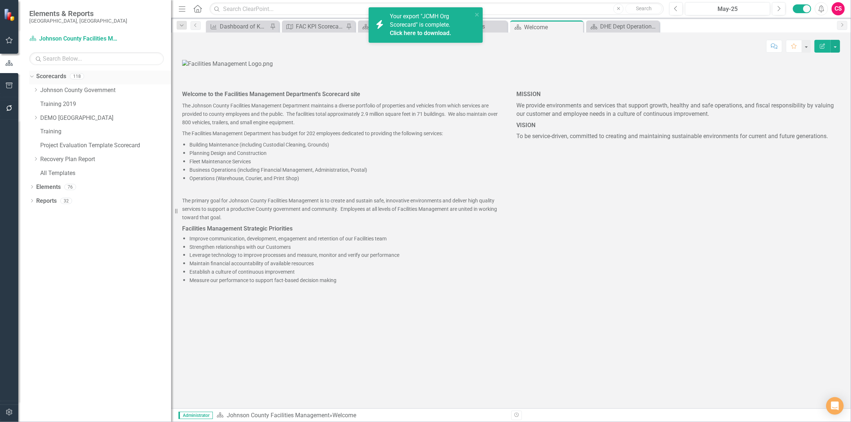
click at [29, 77] on icon "Dropdown" at bounding box center [31, 76] width 4 height 5
click at [29, 90] on icon "Dropdown" at bounding box center [31, 91] width 5 height 4
click at [34, 120] on icon "Dropdown" at bounding box center [35, 119] width 5 height 4
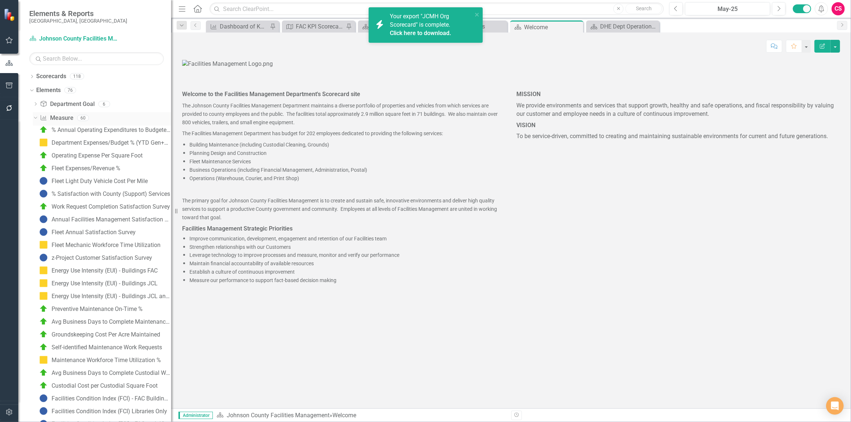
click at [35, 119] on icon "Dropdown" at bounding box center [35, 117] width 4 height 5
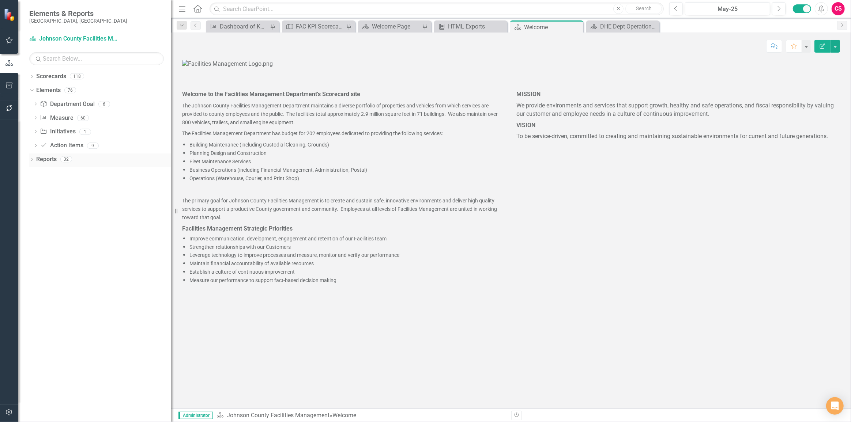
click at [31, 158] on icon "Dropdown" at bounding box center [31, 160] width 5 height 4
click at [35, 255] on icon "Dropdown" at bounding box center [35, 254] width 5 height 4
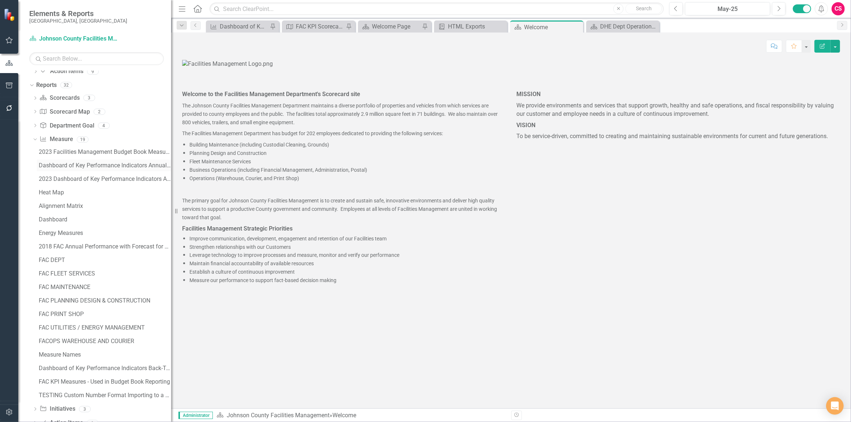
scroll to position [94, 0]
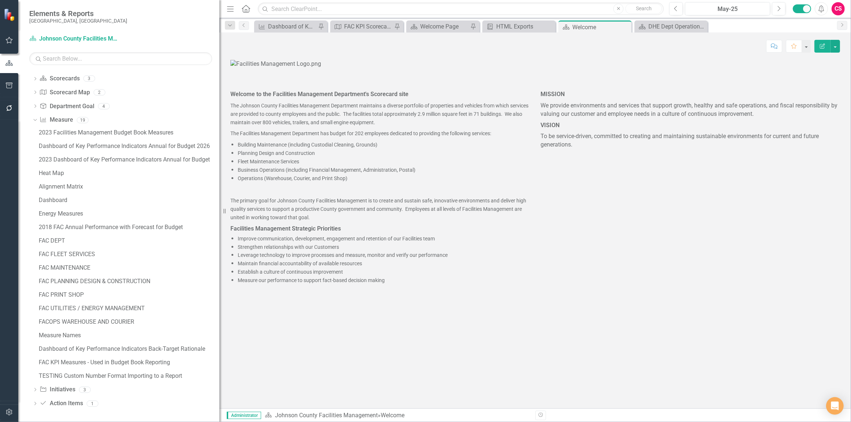
drag, startPoint x: 176, startPoint y: 133, endPoint x: 292, endPoint y: 126, distance: 116.5
click at [293, 125] on div "Elements & Reports [GEOGRAPHIC_DATA], [GEOGRAPHIC_DATA] Scorecard Johnson Count…" at bounding box center [425, 211] width 851 height 422
click at [132, 360] on div "FAC KPI Measures - Used in Budget Book Reporting" at bounding box center [129, 363] width 181 height 7
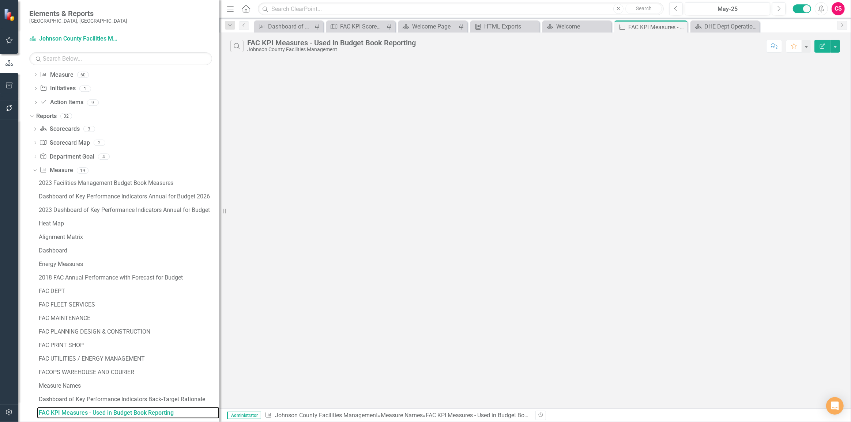
scroll to position [39, 0]
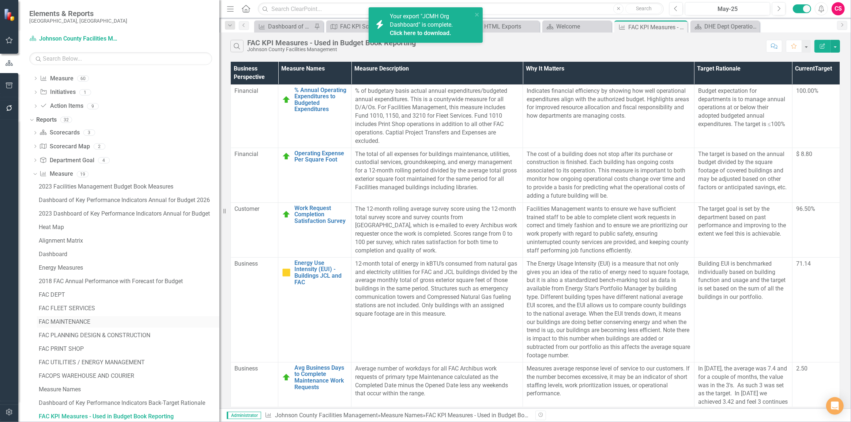
click at [64, 326] on link "FAC MAINTENANCE" at bounding box center [128, 322] width 183 height 12
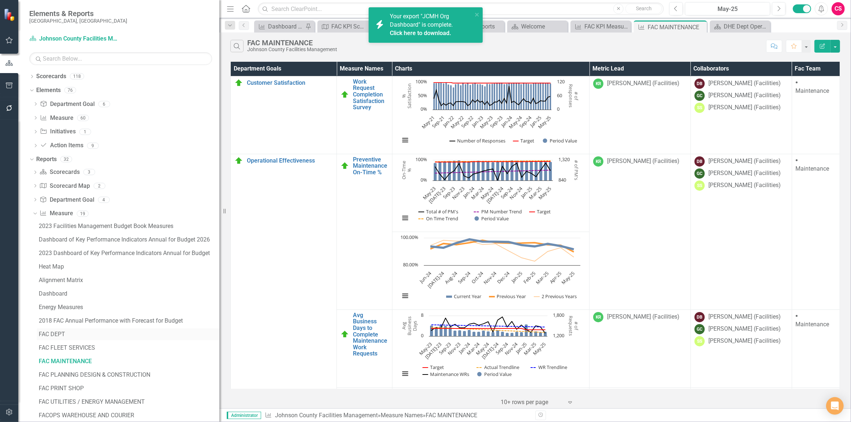
click at [97, 339] on link "FAC DEPT" at bounding box center [128, 335] width 183 height 12
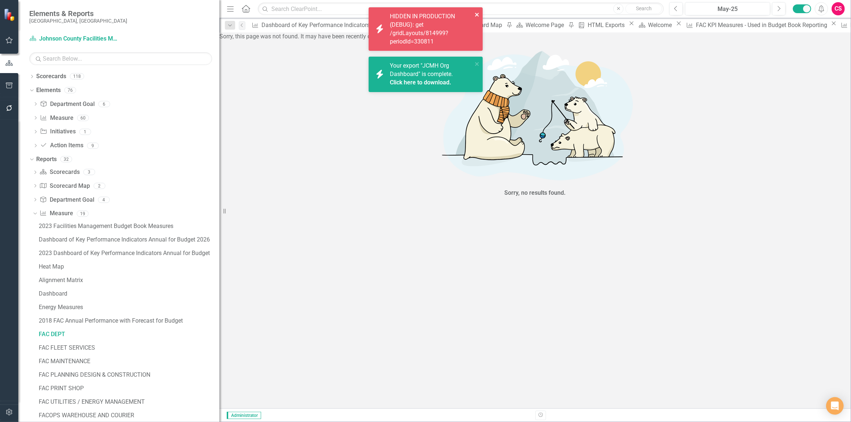
click at [476, 15] on icon "close" at bounding box center [477, 15] width 4 height 4
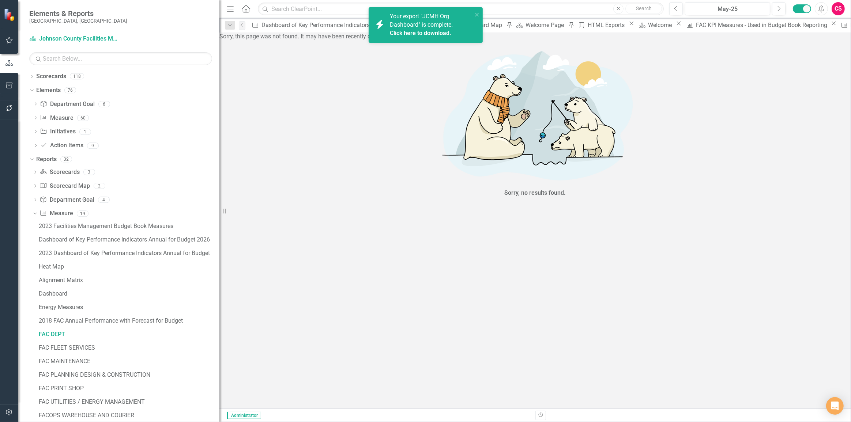
click at [369, 201] on div "Sorry, no results found." at bounding box center [535, 121] width 632 height 160
click at [56, 331] on link "FAC DEPT" at bounding box center [128, 335] width 183 height 12
click at [76, 350] on div "FAC FLEET SERVICES" at bounding box center [129, 348] width 181 height 7
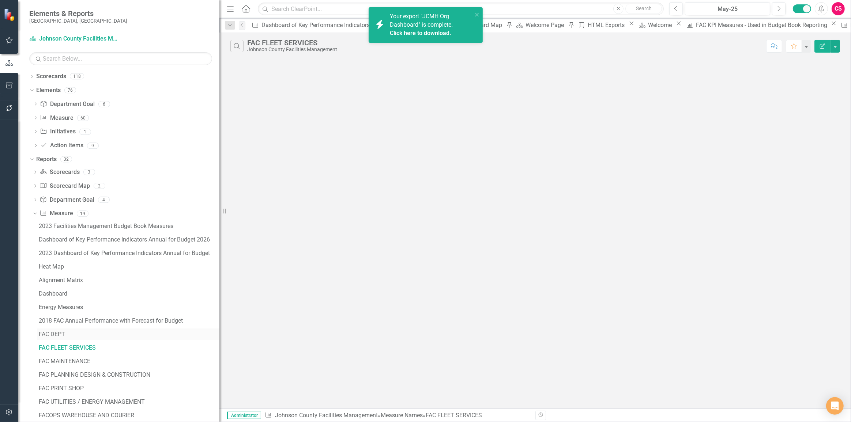
click at [57, 335] on div "FAC DEPT" at bounding box center [129, 334] width 181 height 7
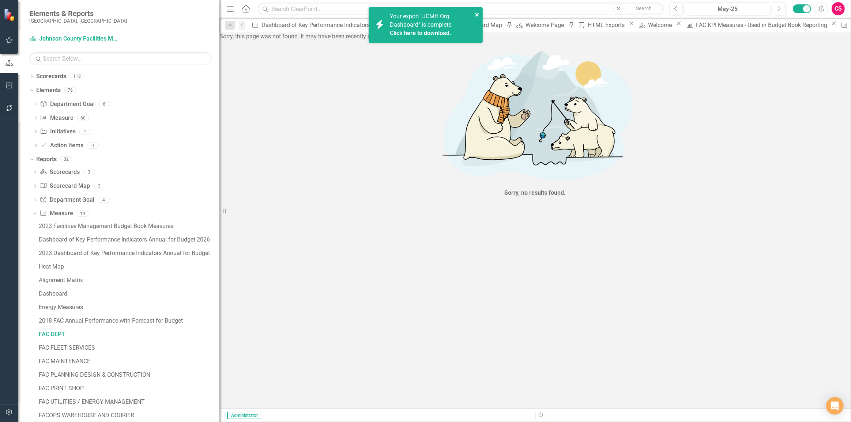
click at [477, 16] on icon "close" at bounding box center [477, 15] width 5 height 6
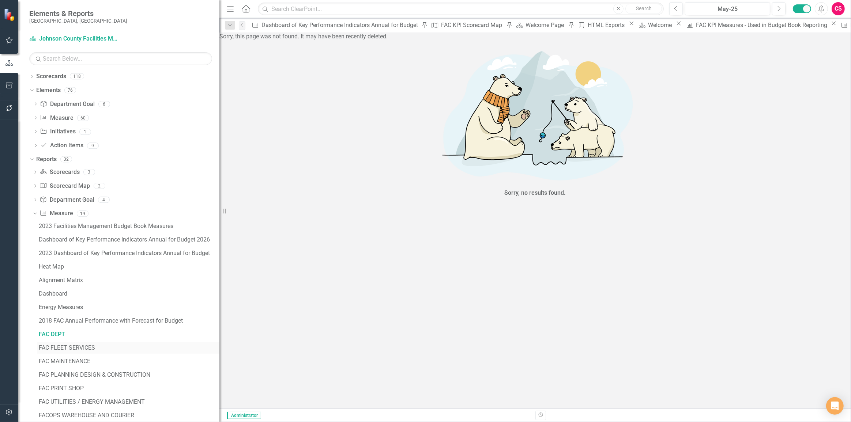
click at [48, 351] on link "FAC FLEET SERVICES" at bounding box center [128, 348] width 183 height 12
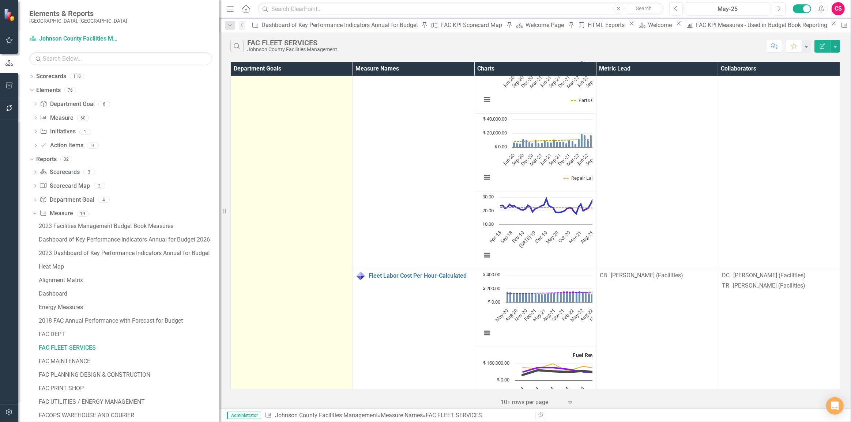
scroll to position [1016, 0]
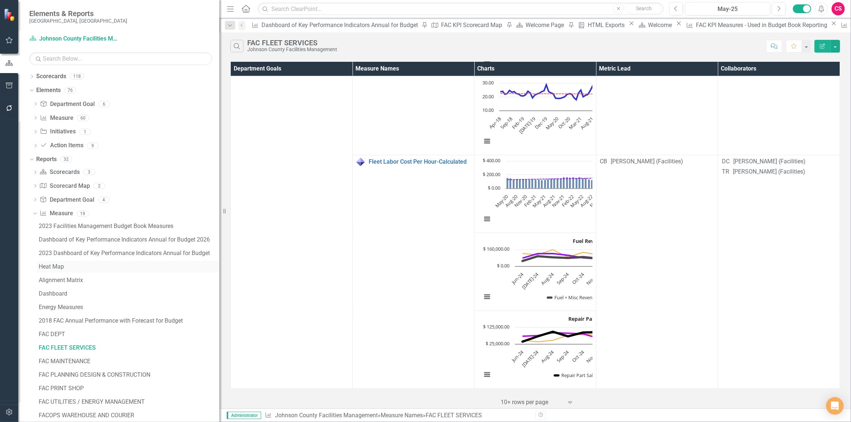
click at [78, 262] on link "Heat Map" at bounding box center [128, 267] width 183 height 12
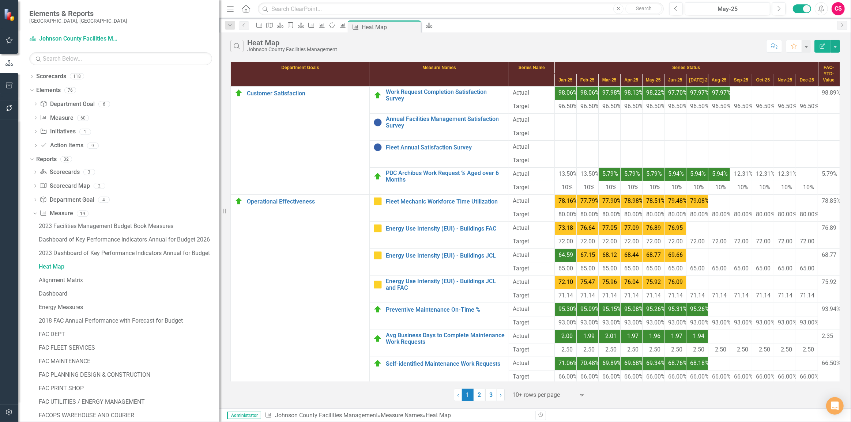
click at [326, 34] on div "Search Heat Map [GEOGRAPHIC_DATA] Facilities Management Comment Favorite Edit R…" at bounding box center [535, 45] width 632 height 24
